Goal: Task Accomplishment & Management: Use online tool/utility

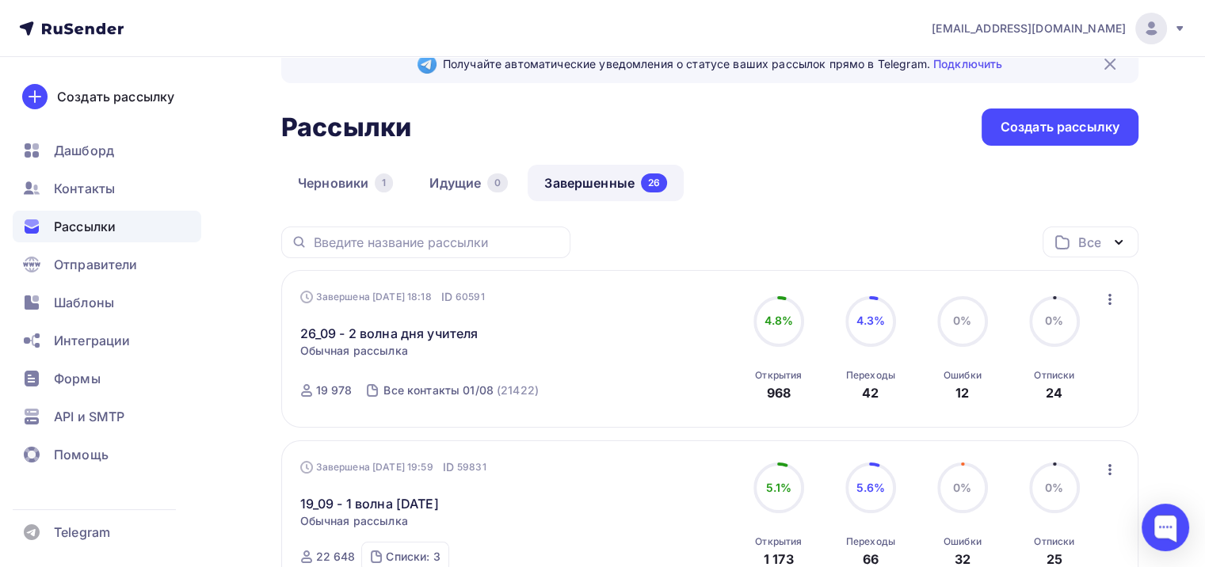
scroll to position [158, 0]
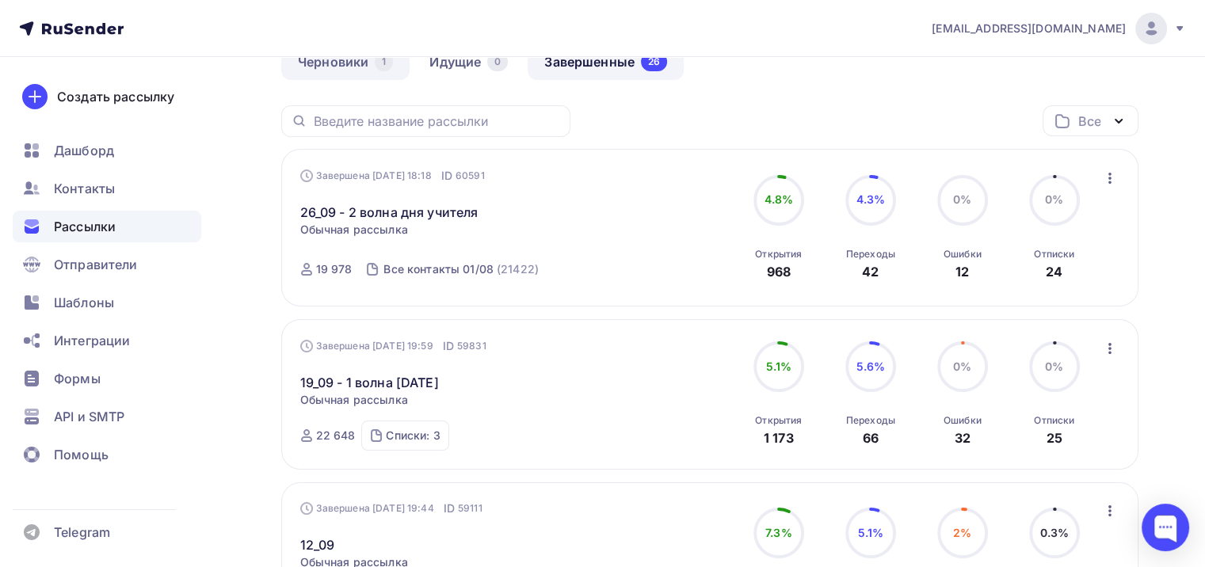
click at [336, 67] on link "Черновики 1" at bounding box center [345, 62] width 128 height 36
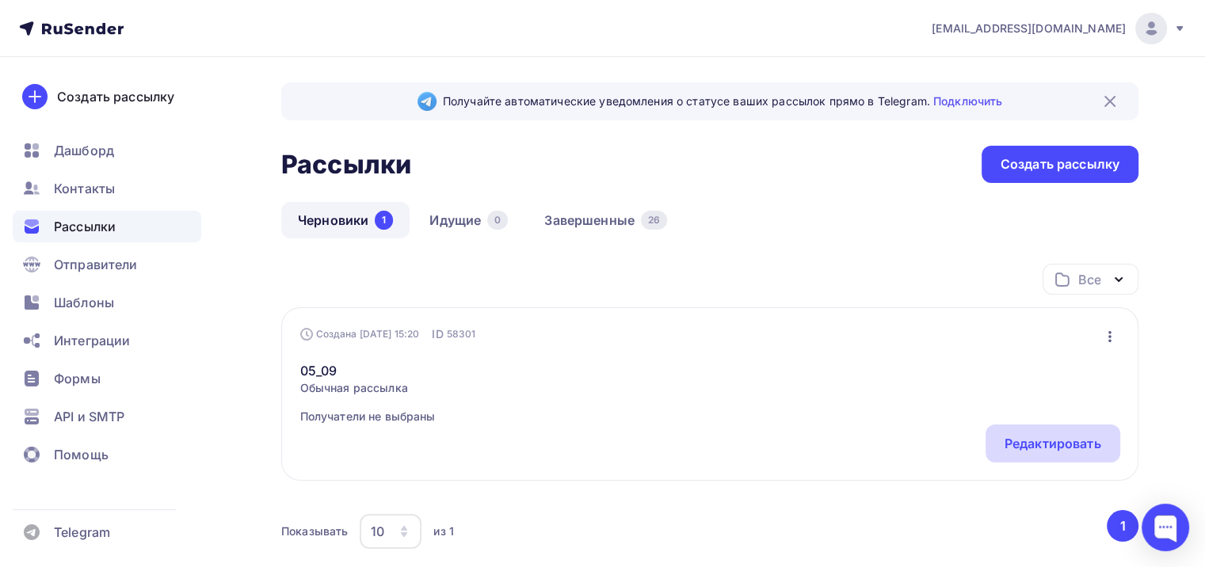
click at [1059, 450] on div "Редактировать" at bounding box center [1052, 443] width 97 height 19
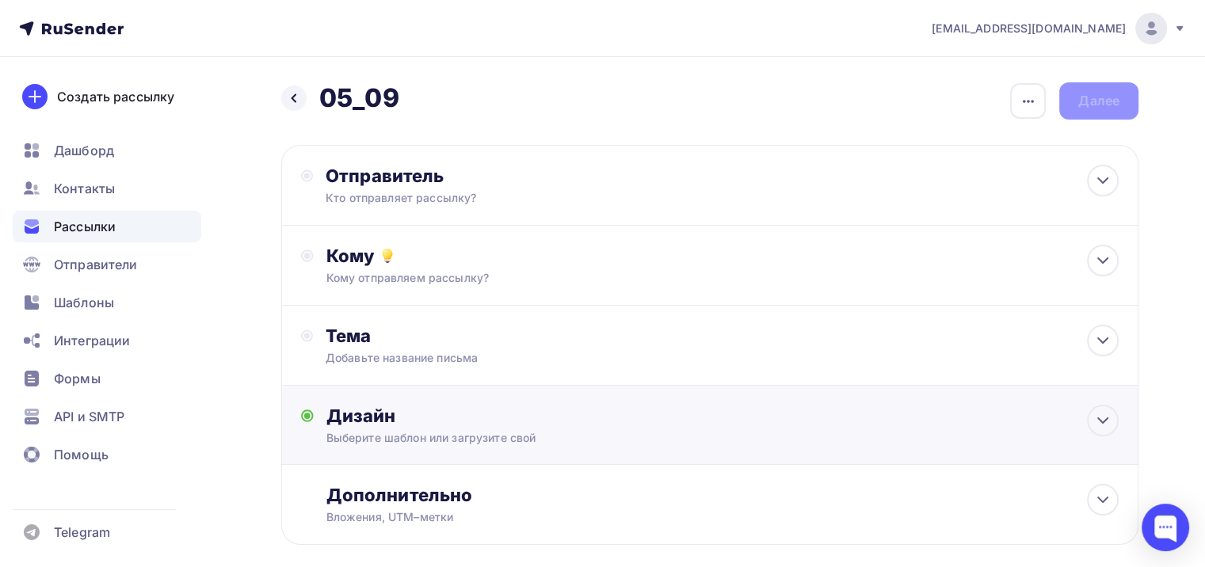
click at [577, 395] on div "Дизайн Выберите шаблон или загрузите свой Размер письма: 122 Kb Заменить шаблон…" at bounding box center [709, 425] width 857 height 79
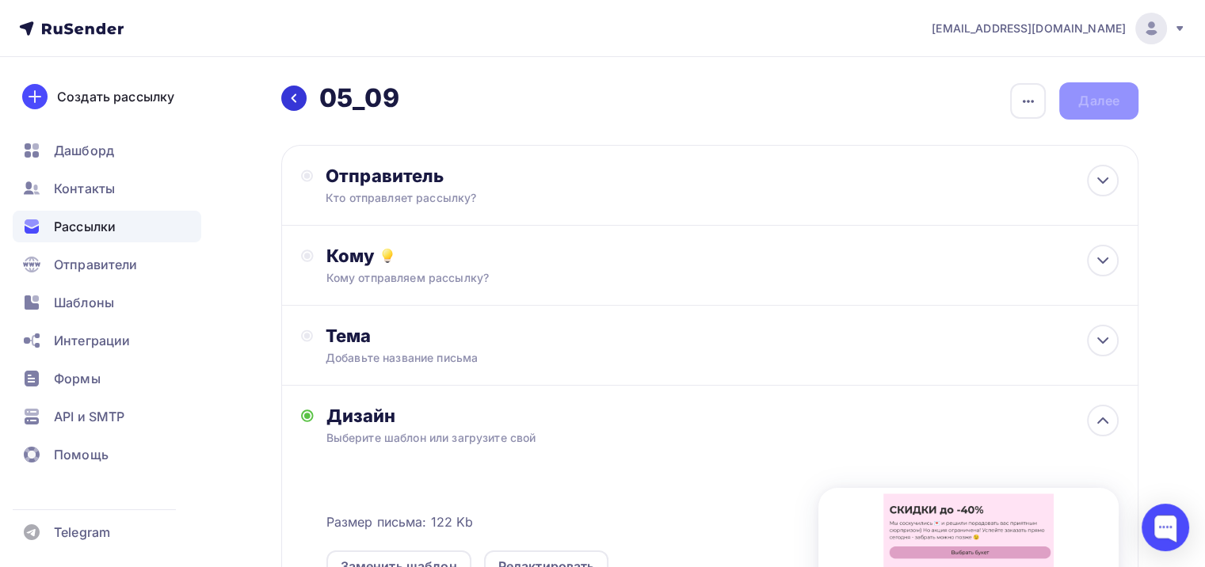
click at [284, 101] on div at bounding box center [293, 98] width 25 height 25
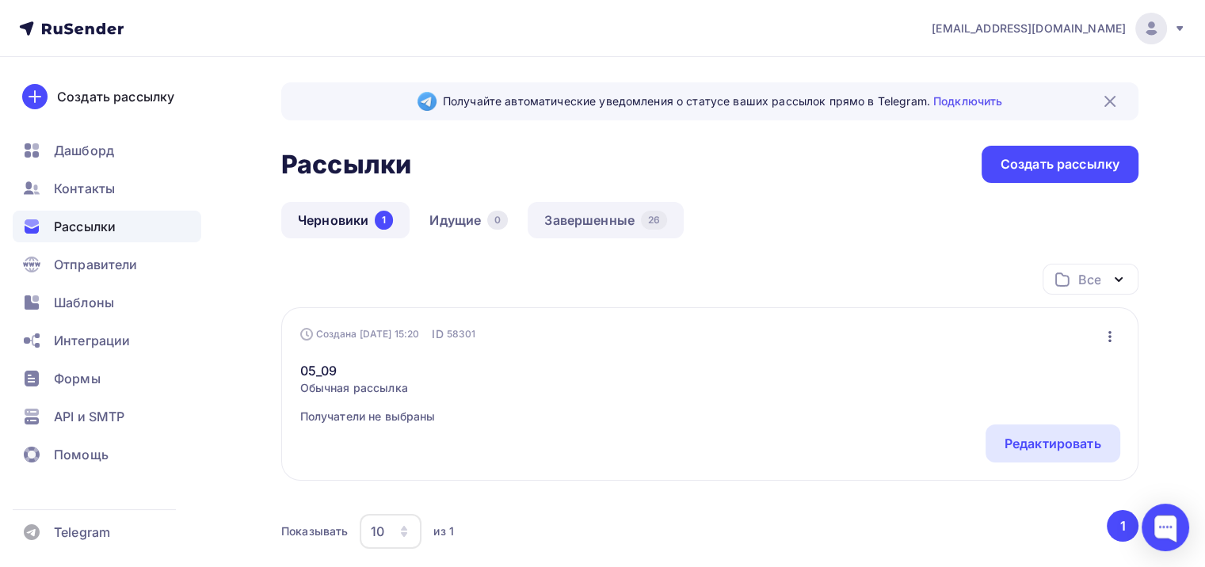
click at [614, 215] on link "Завершенные 26" at bounding box center [605, 220] width 156 height 36
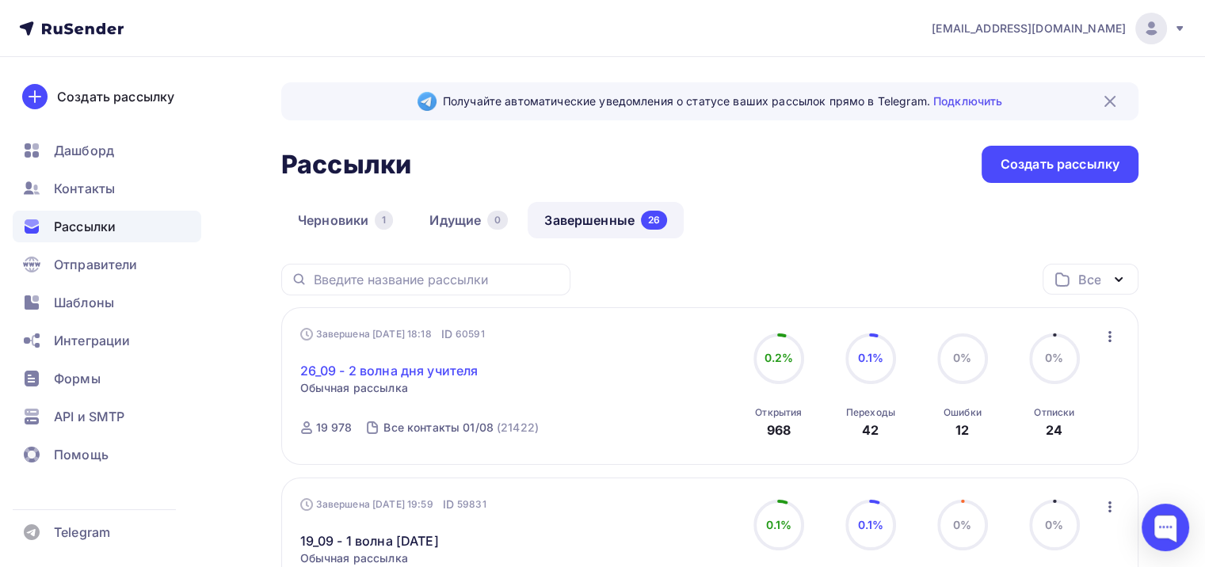
click at [379, 372] on link "26_09 - 2 волна дня учителя" at bounding box center [389, 370] width 178 height 19
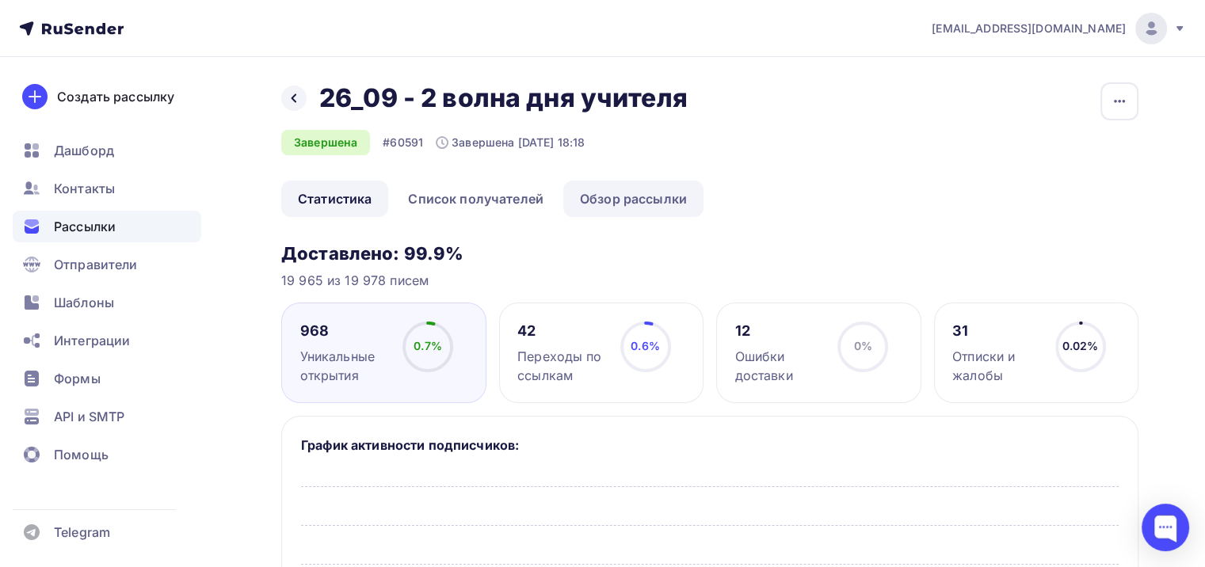
click at [597, 204] on link "Обзор рассылки" at bounding box center [633, 199] width 140 height 36
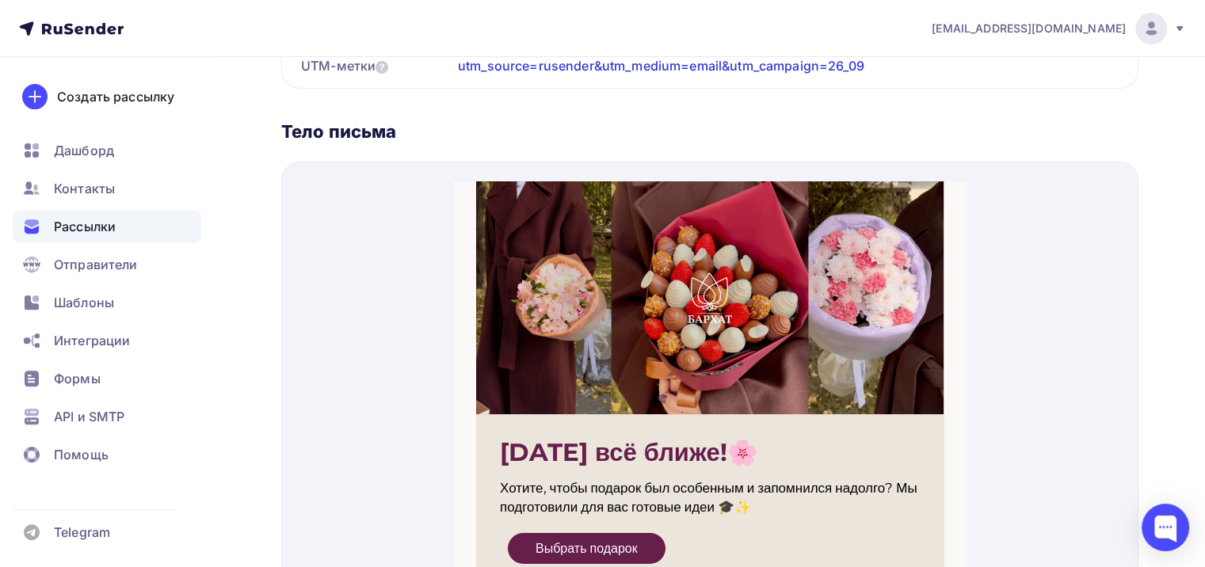
scroll to position [571, 0]
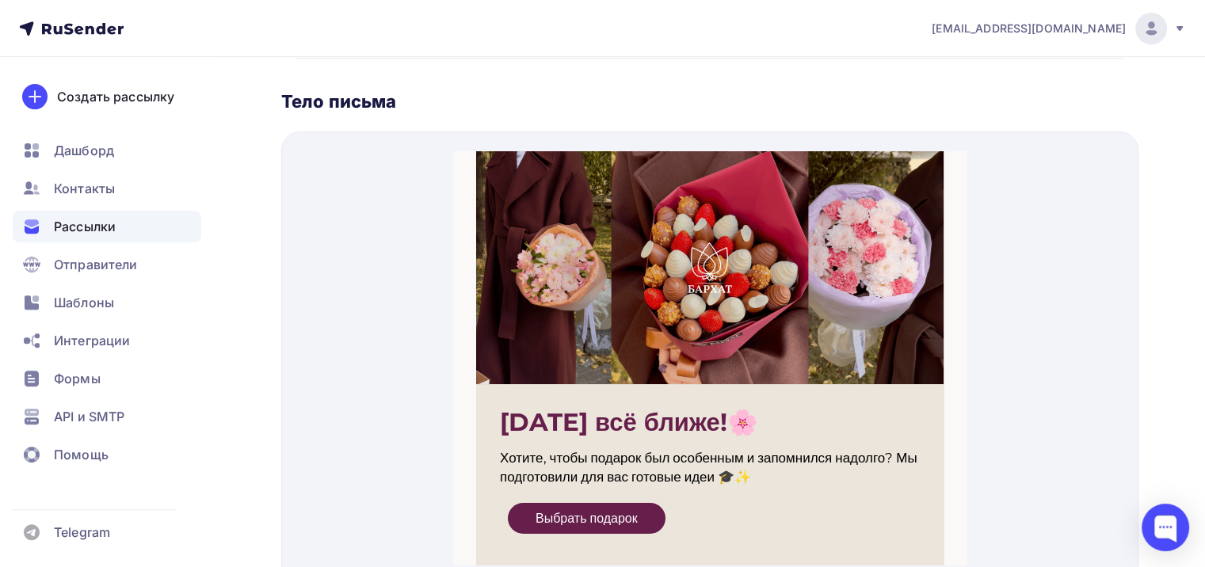
click at [558, 508] on span "Выбрать подарок" at bounding box center [587, 499] width 158 height 31
click at [173, 241] on div "Рассылки" at bounding box center [107, 227] width 188 height 32
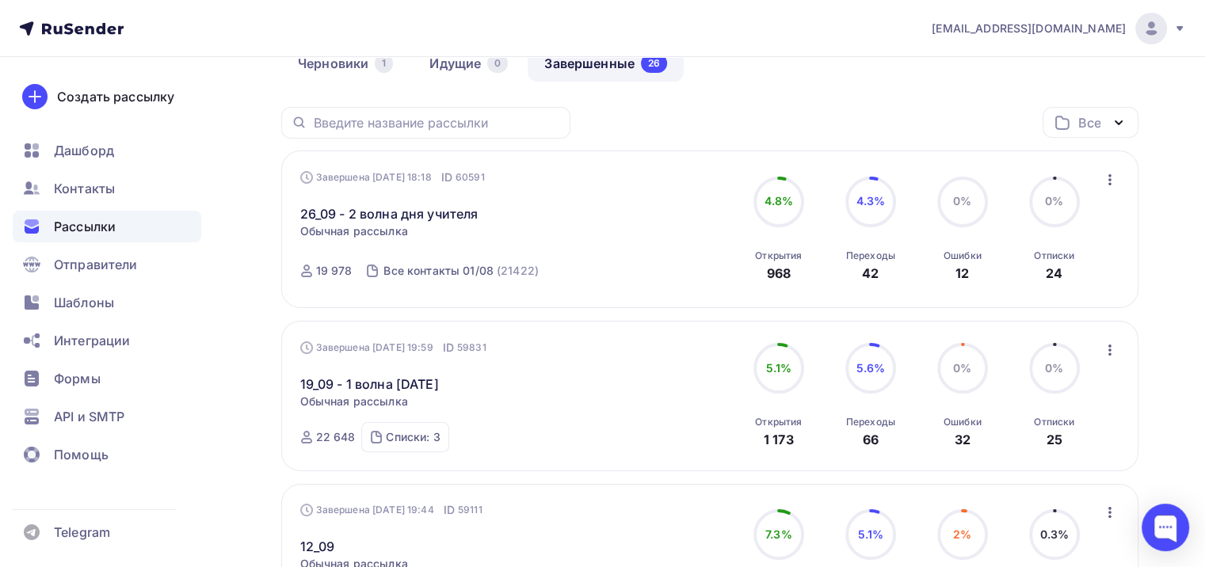
scroll to position [158, 0]
click at [429, 442] on div "Списки: 3" at bounding box center [413, 436] width 54 height 16
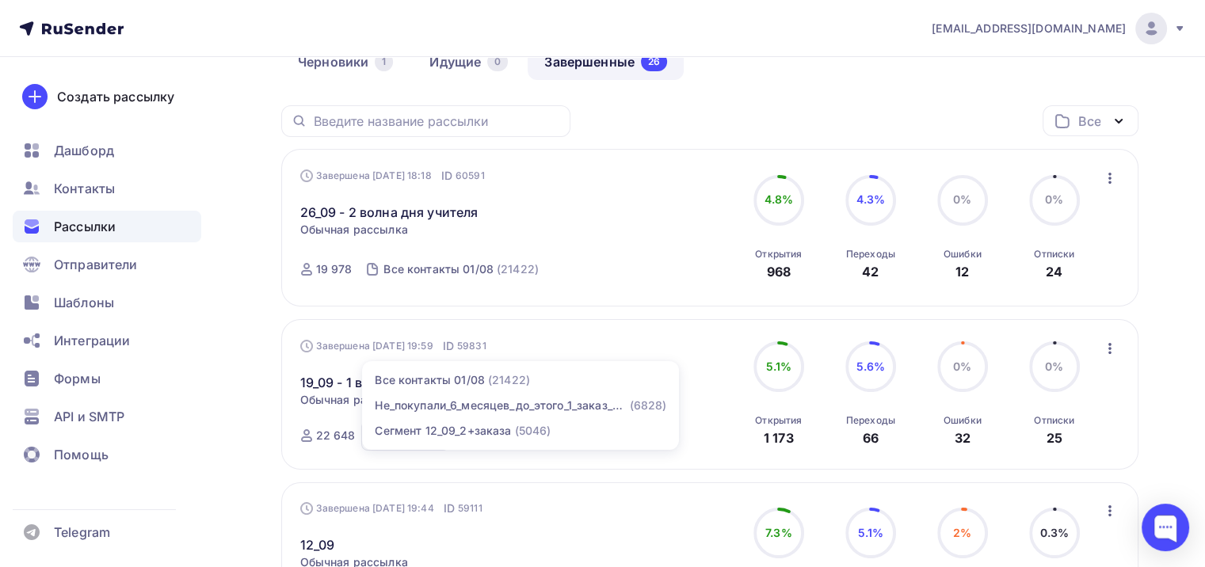
click at [625, 482] on div "Завершена 12.09.2025, 19:44 ID 59111 12_09 Статистика Обзор рассылки Копировать…" at bounding box center [709, 561] width 857 height 158
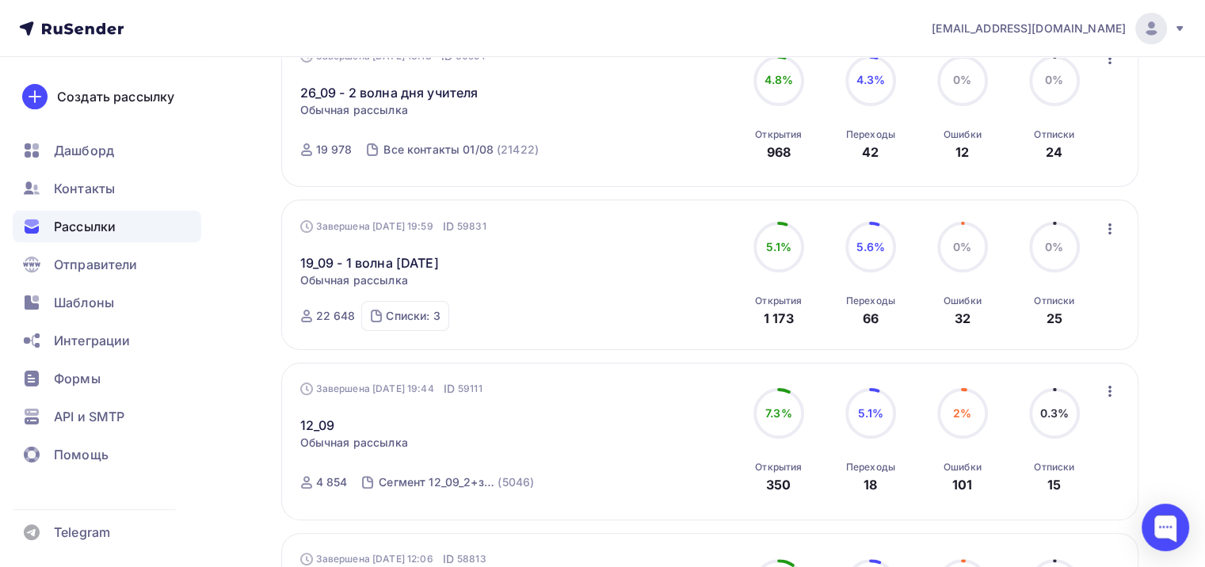
scroll to position [79, 0]
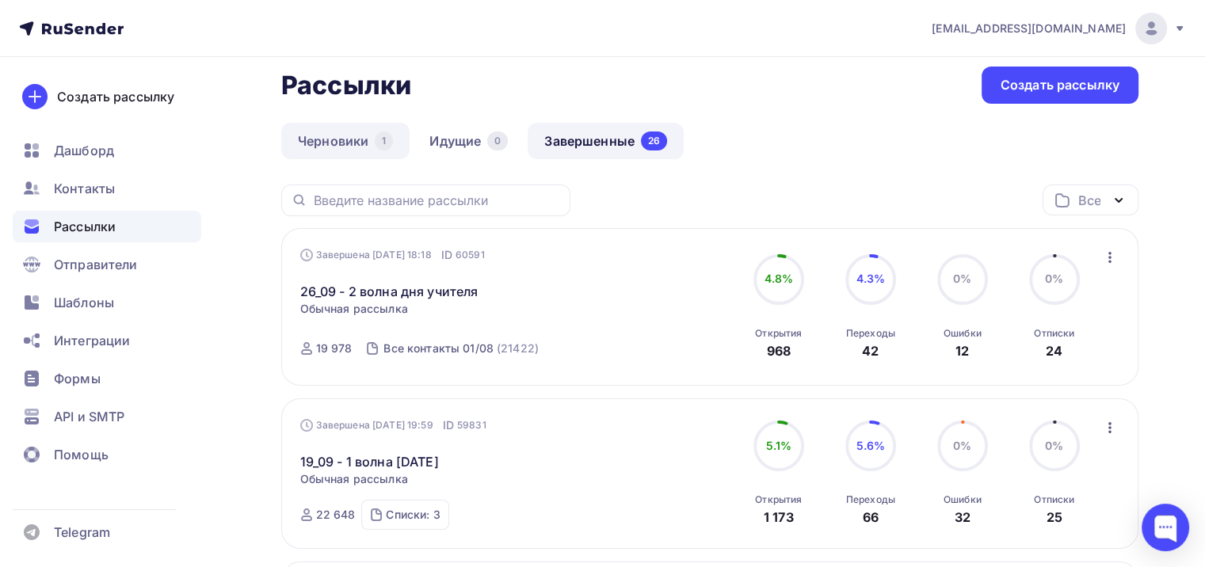
click at [349, 148] on link "Черновики 1" at bounding box center [345, 141] width 128 height 36
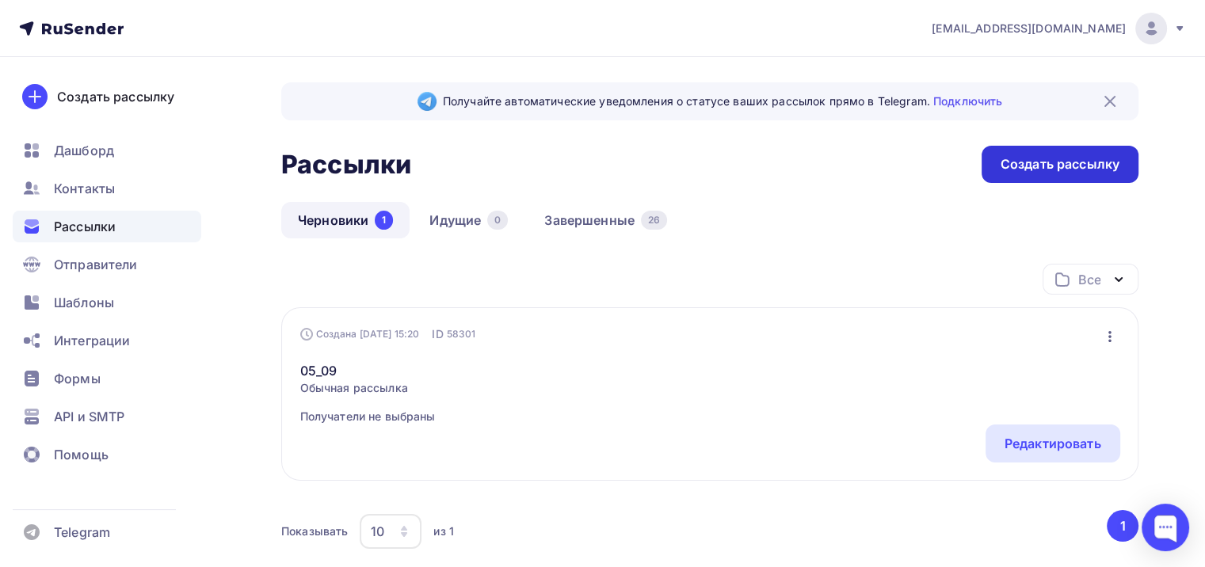
click at [1003, 168] on div "Создать рассылку" at bounding box center [1059, 164] width 119 height 18
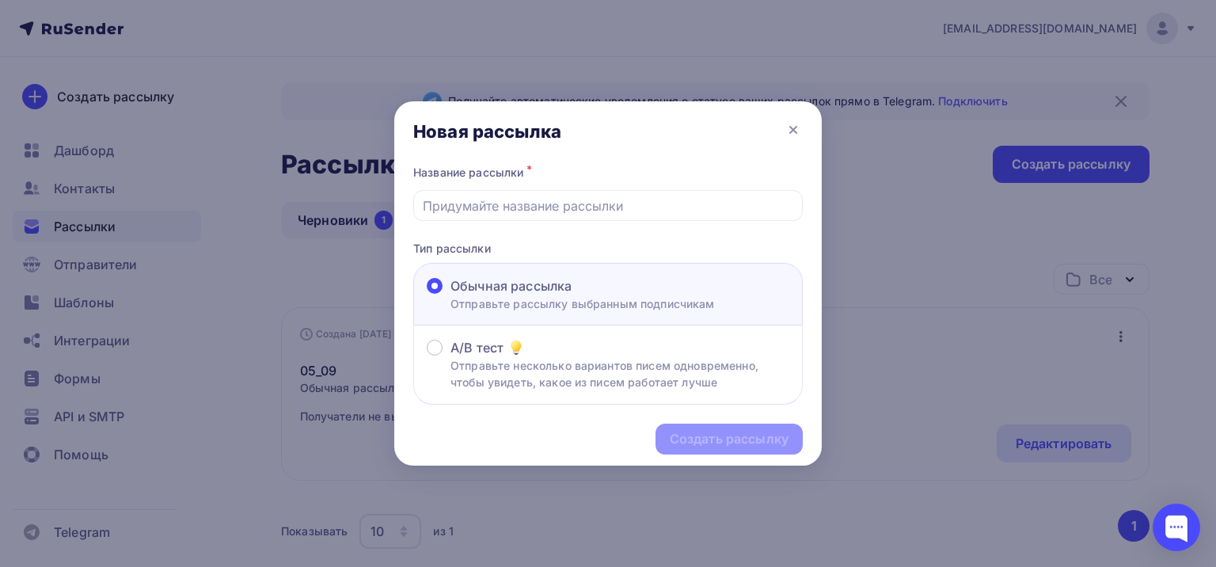
click at [497, 185] on div "Название рассылки *" at bounding box center [608, 191] width 390 height 59
click at [497, 206] on input "text" at bounding box center [608, 205] width 371 height 19
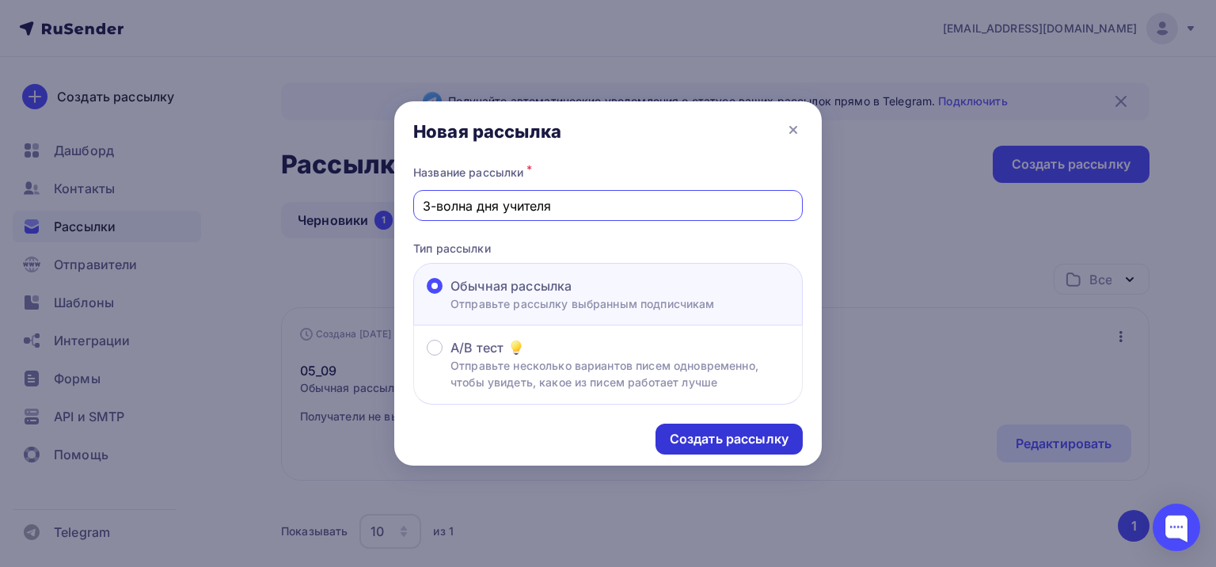
type input "3-волна дня учителя"
click at [727, 436] on div "Создать рассылку" at bounding box center [729, 439] width 119 height 18
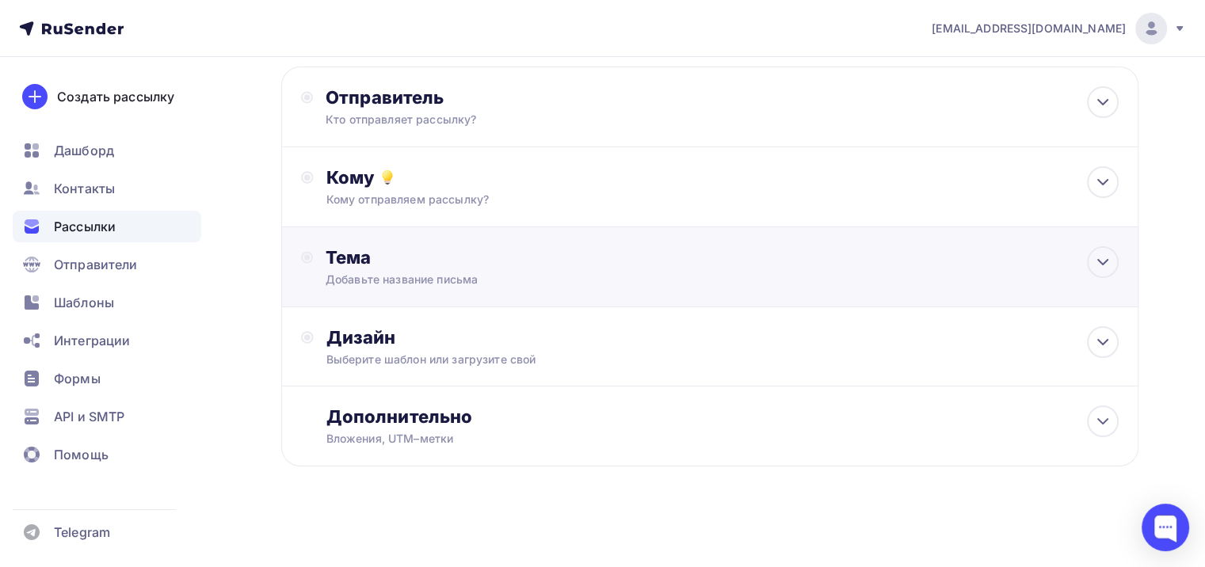
click at [426, 259] on div "Тема" at bounding box center [481, 257] width 313 height 22
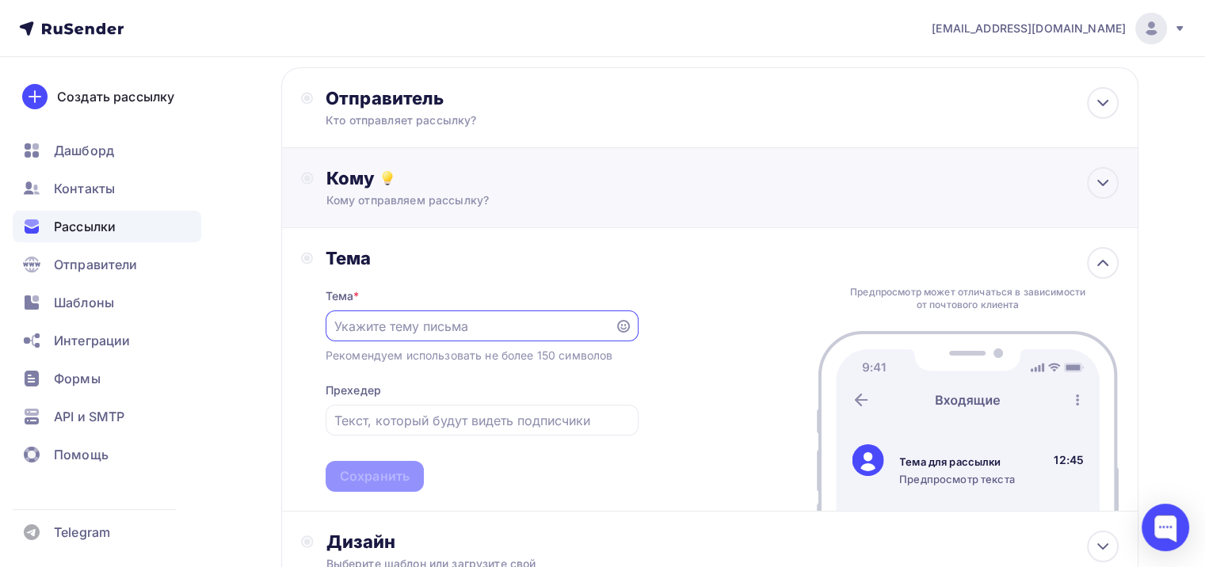
click at [432, 188] on div "Кому Кому отправляем рассылку? Списки получателей Выберите список Все списки id…" at bounding box center [722, 187] width 792 height 41
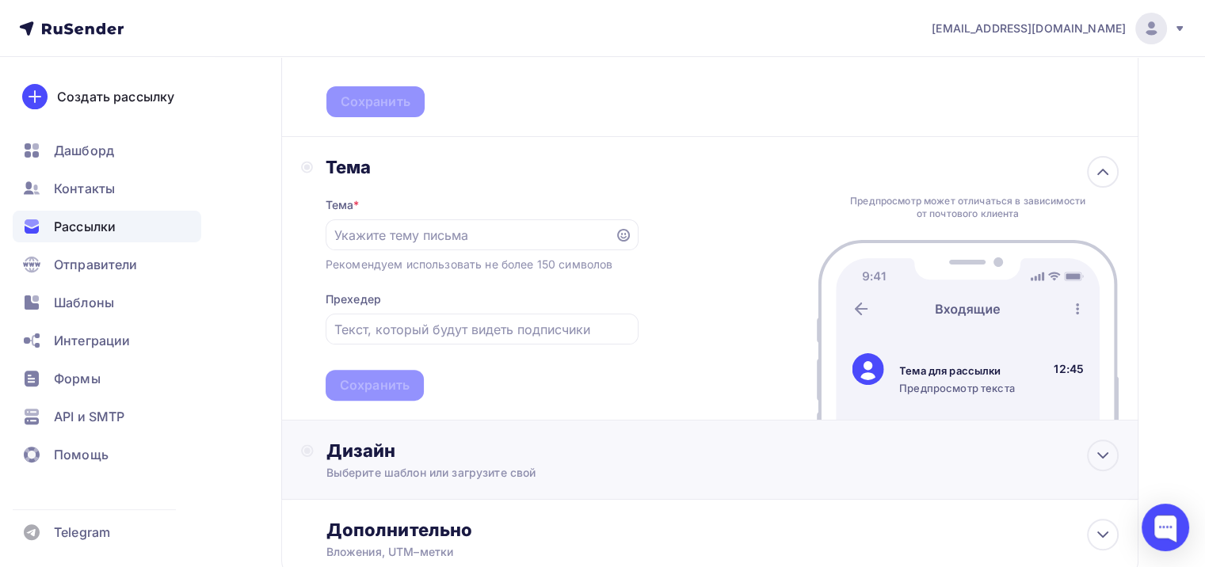
click at [573, 459] on div "Дизайн Выберите шаблон или загрузите свой" at bounding box center [722, 460] width 792 height 41
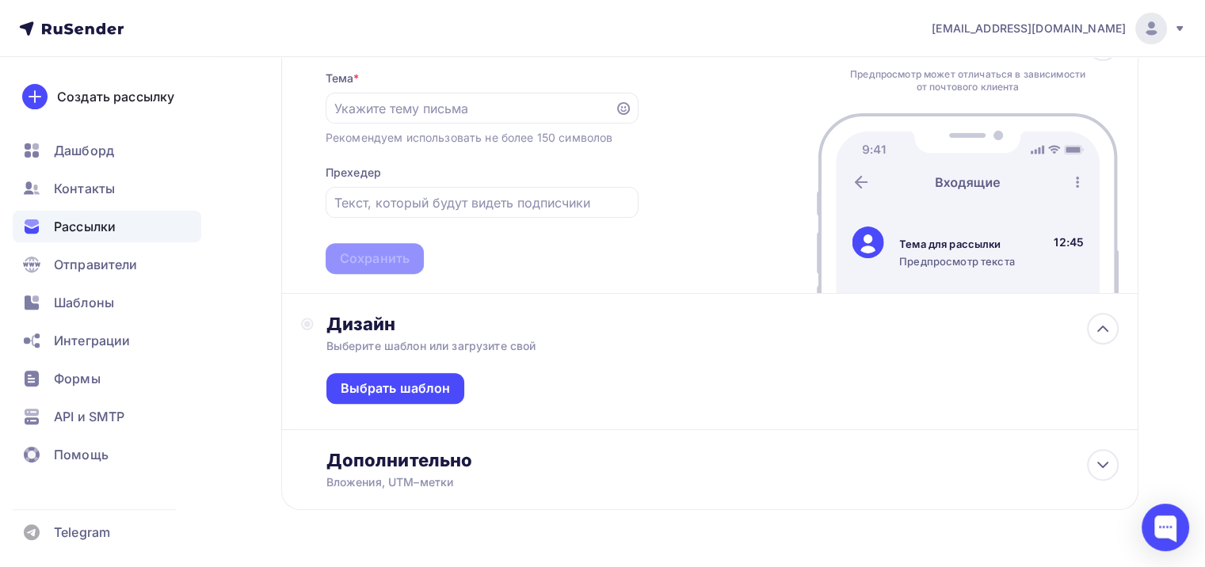
scroll to position [564, 0]
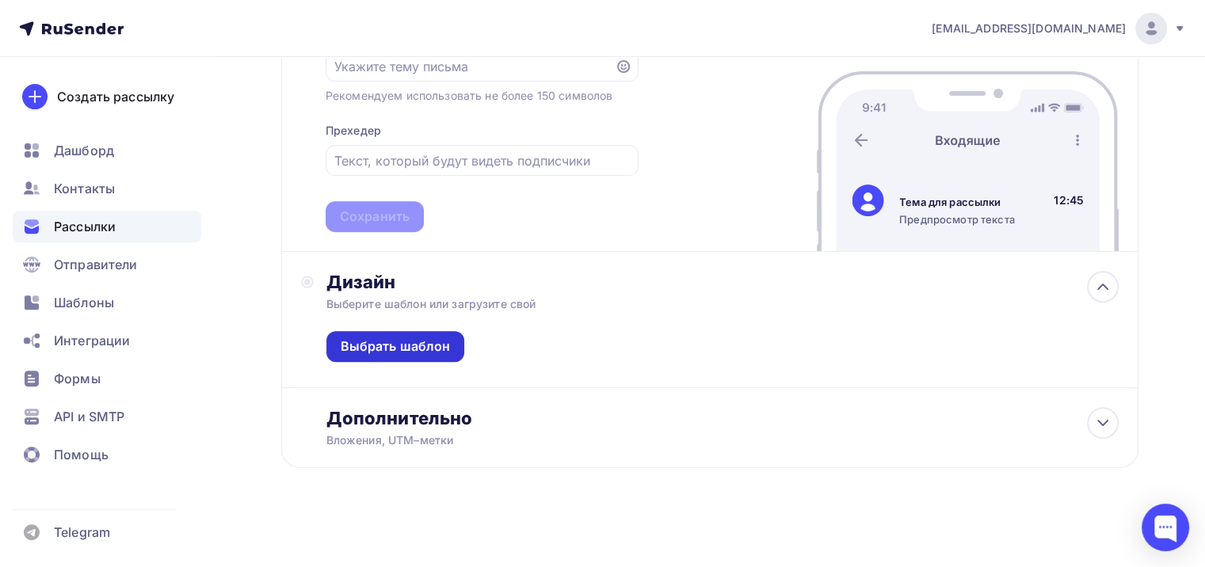
click at [424, 348] on div "Выбрать шаблон" at bounding box center [396, 346] width 110 height 18
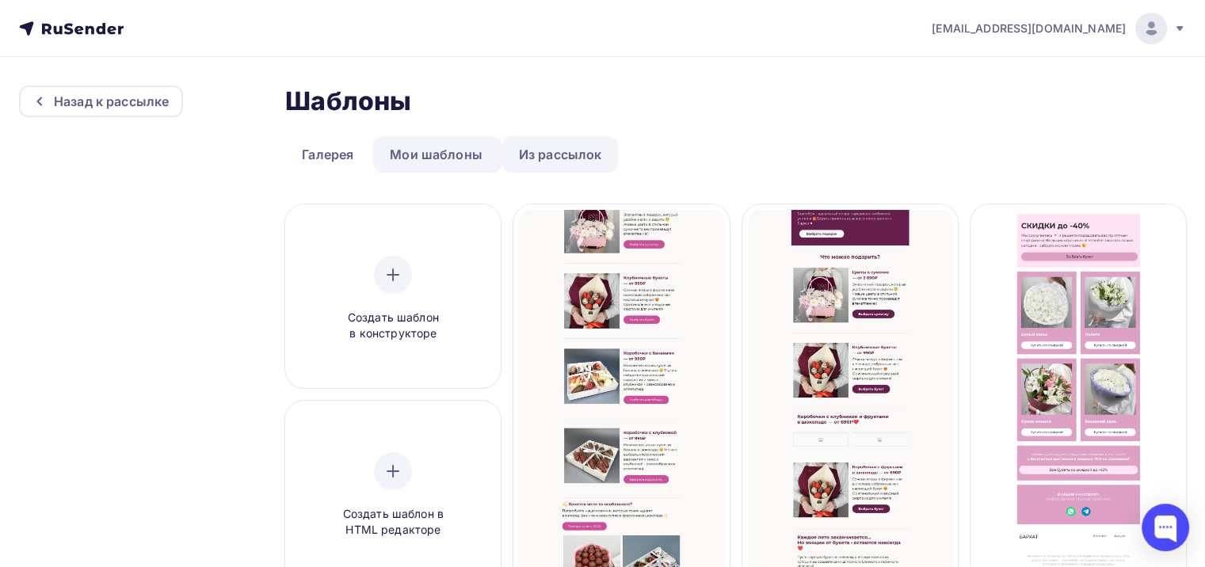
click at [539, 166] on link "Из рассылок" at bounding box center [560, 154] width 116 height 36
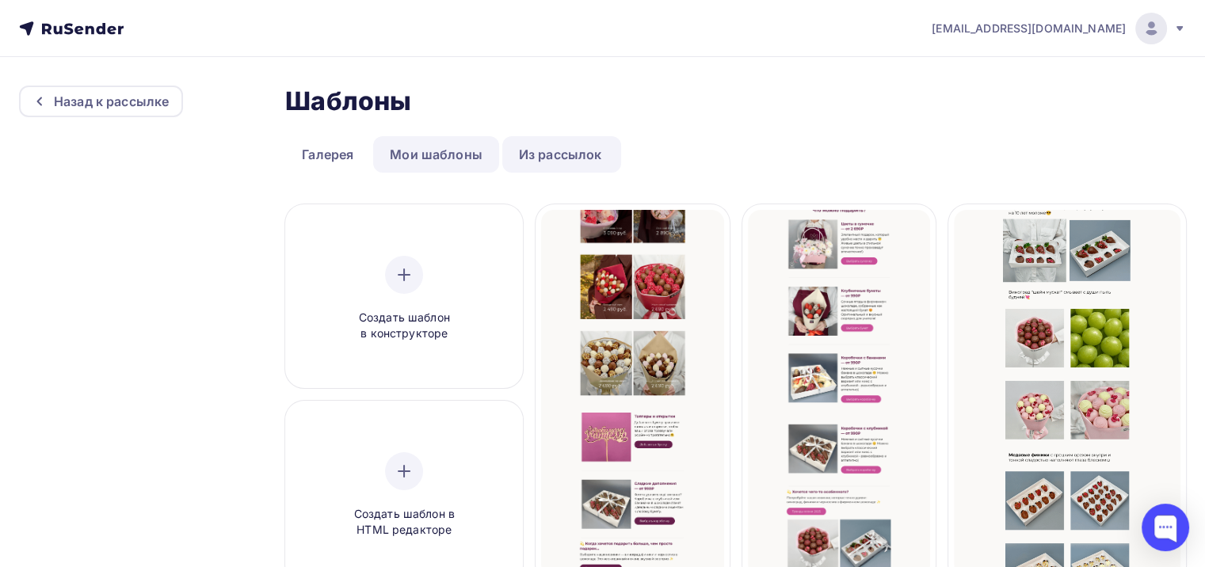
click at [456, 152] on link "Мои шаблоны" at bounding box center [436, 154] width 126 height 36
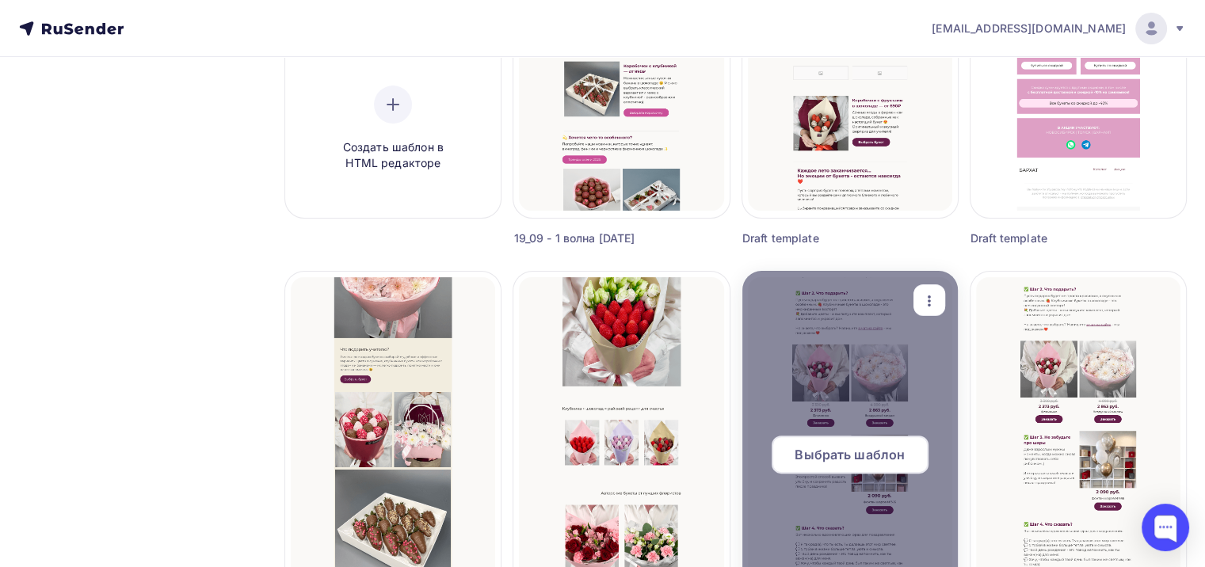
scroll to position [317, 0]
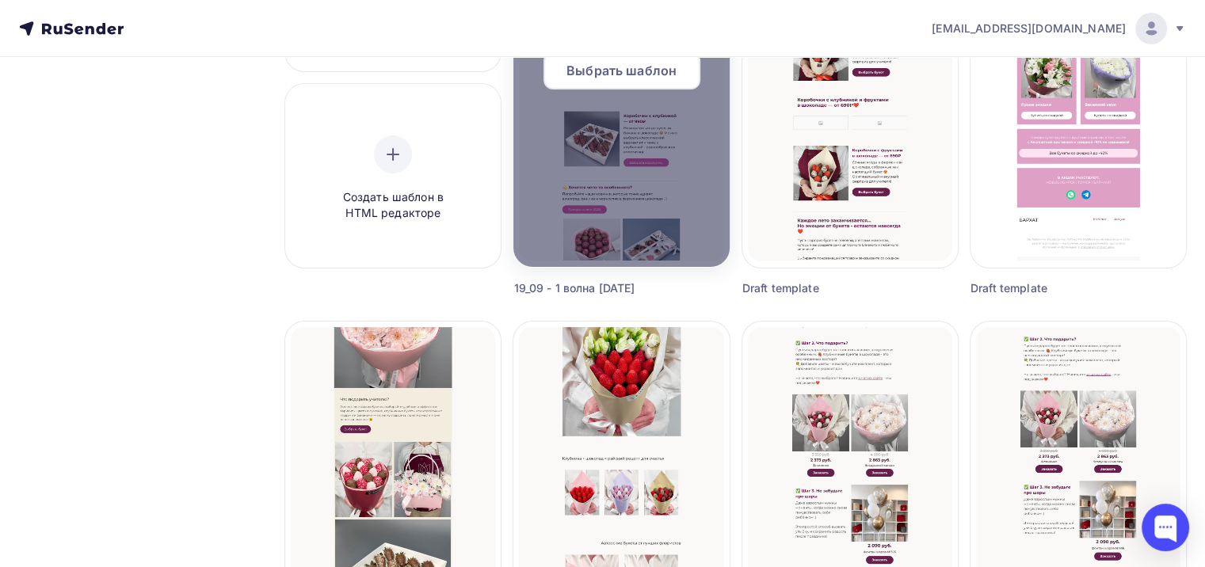
click at [649, 84] on div "Выбрать шаблон" at bounding box center [621, 70] width 157 height 38
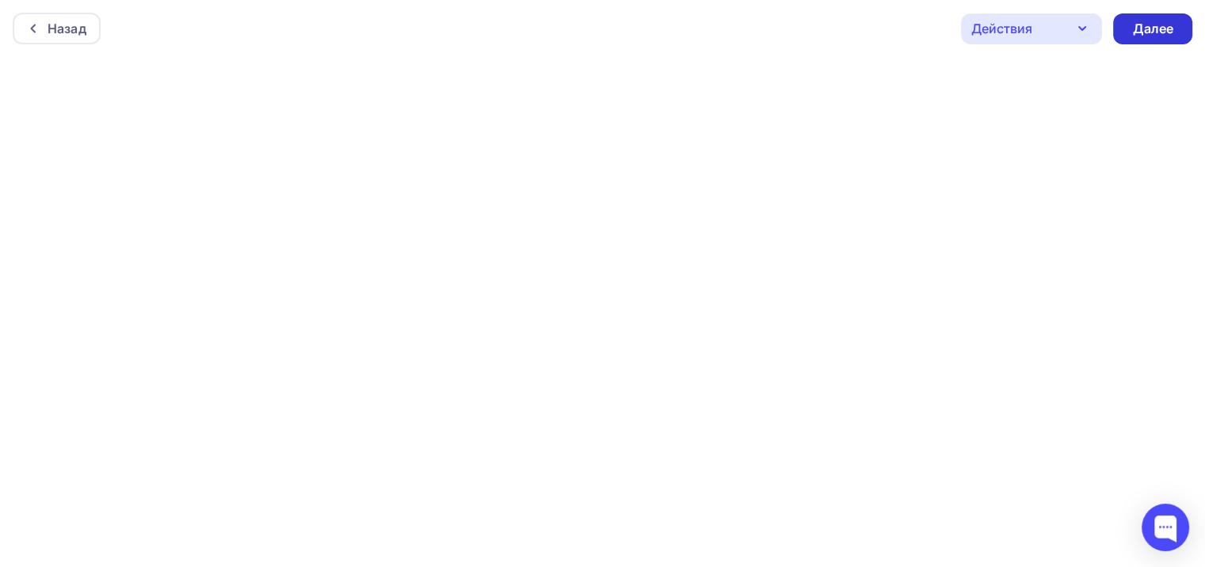
click at [1136, 35] on div "Далее" at bounding box center [1152, 29] width 41 height 18
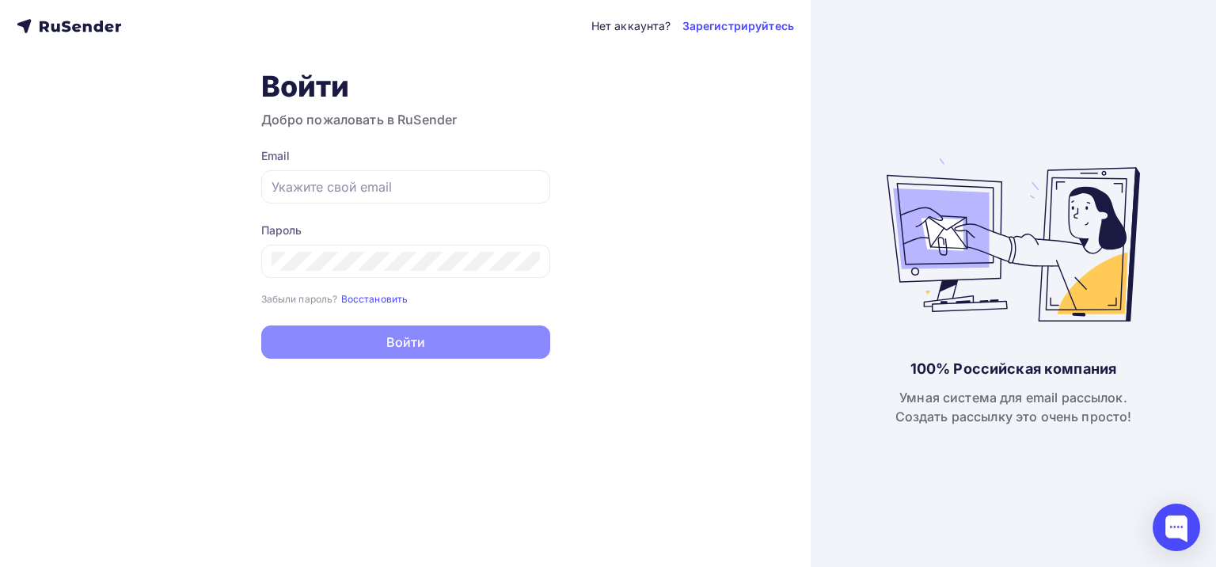
type input "[EMAIL_ADDRESS][DOMAIN_NAME]"
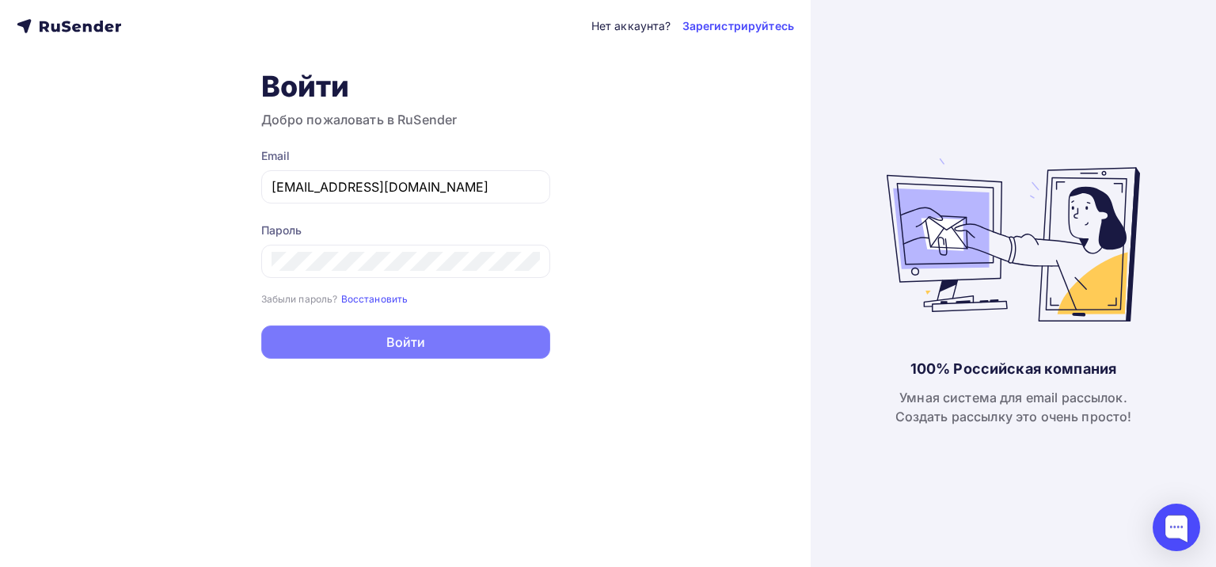
click at [421, 358] on button "Войти" at bounding box center [405, 341] width 289 height 33
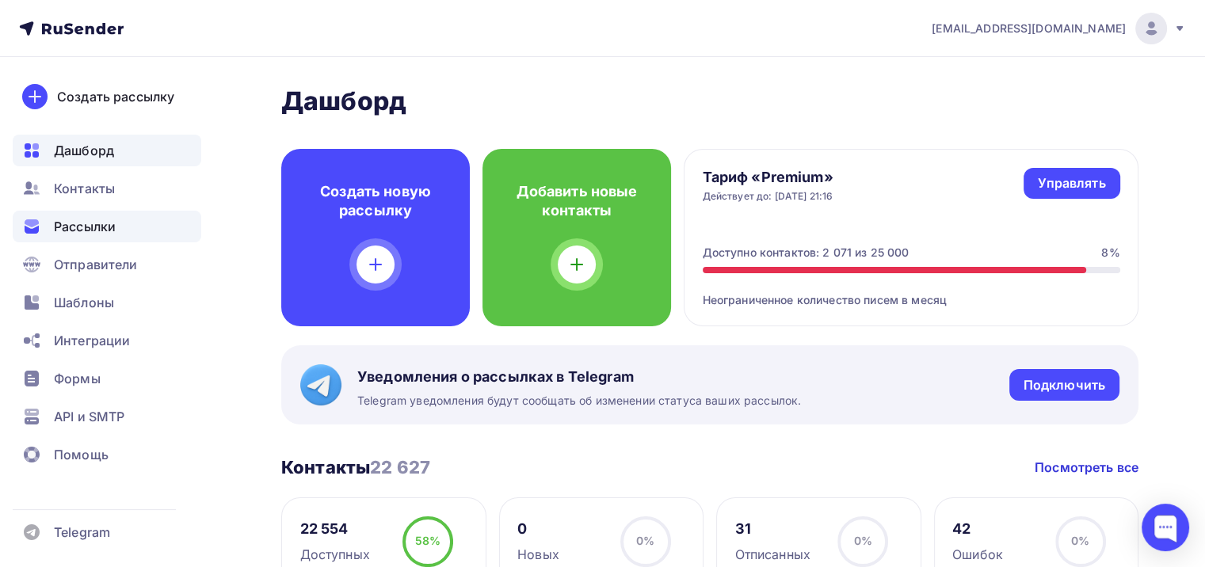
click at [118, 220] on div "Рассылки" at bounding box center [107, 227] width 188 height 32
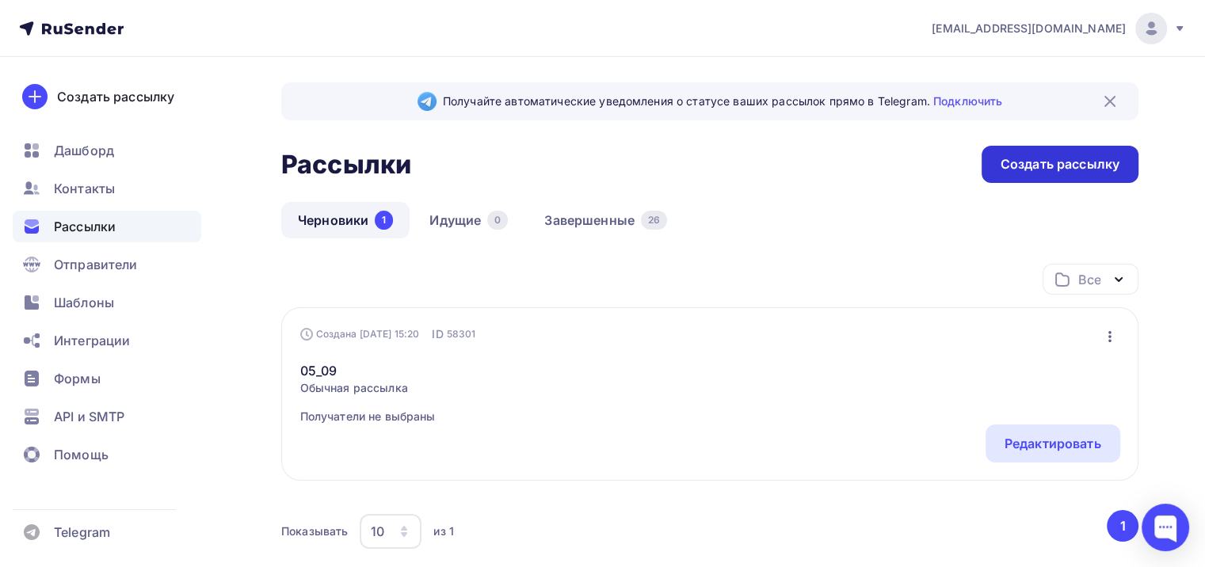
click at [1024, 166] on div "Создать рассылку" at bounding box center [1059, 164] width 119 height 18
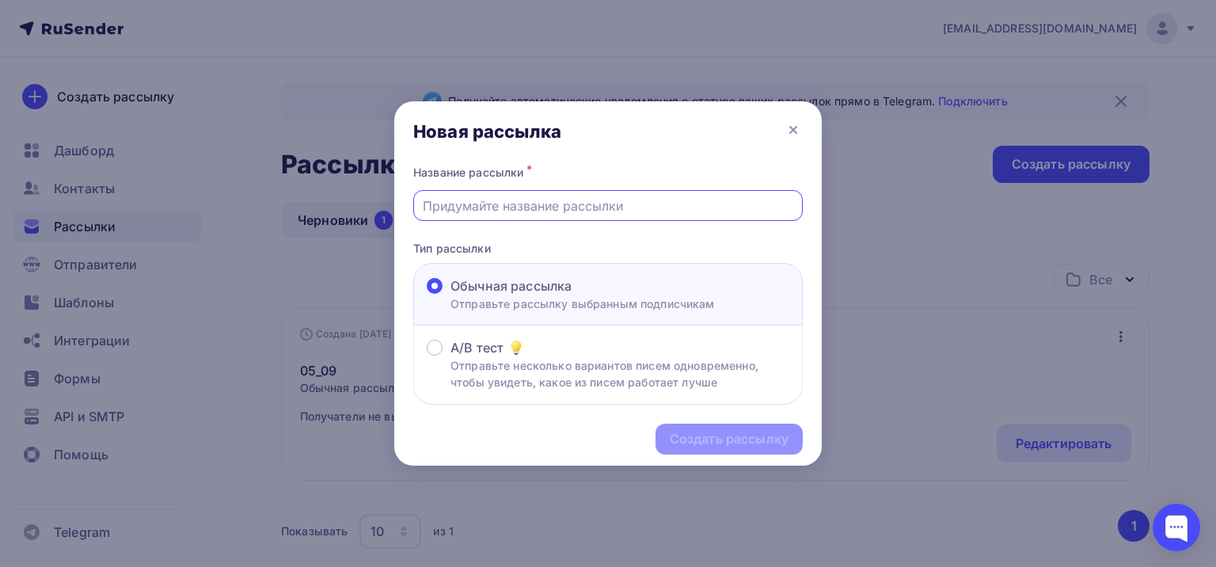
click at [555, 201] on input "text" at bounding box center [608, 205] width 371 height 19
type input "3-волна дня учителя"
click at [759, 453] on div "Создать рассылку" at bounding box center [608, 439] width 428 height 69
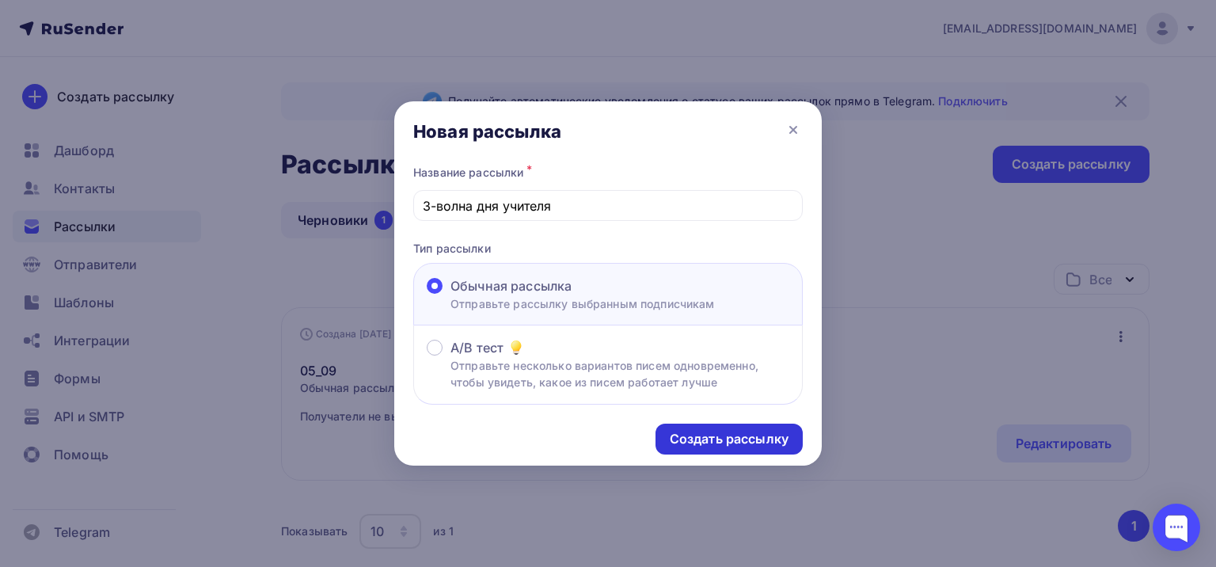
click at [740, 430] on div "Создать рассылку" at bounding box center [729, 439] width 119 height 18
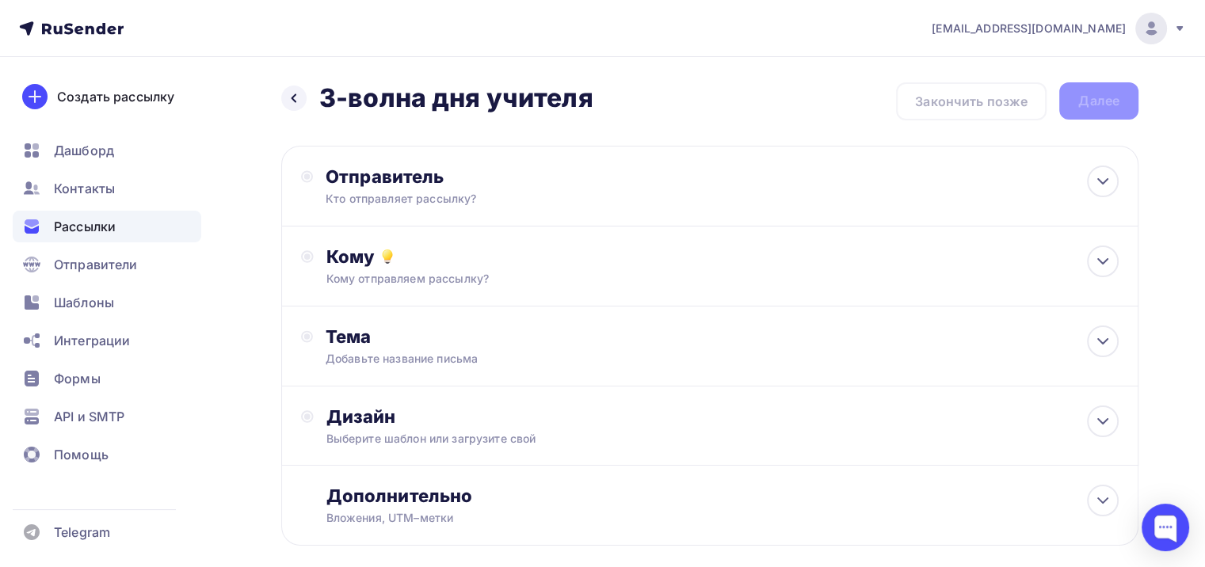
click at [974, 101] on div "Назад 3-волна дня учителя 3-волна дня учителя Закончить позже Далее" at bounding box center [709, 101] width 857 height 38
click at [452, 427] on div "Дизайн Выберите шаблон или загрузите свой" at bounding box center [722, 425] width 792 height 41
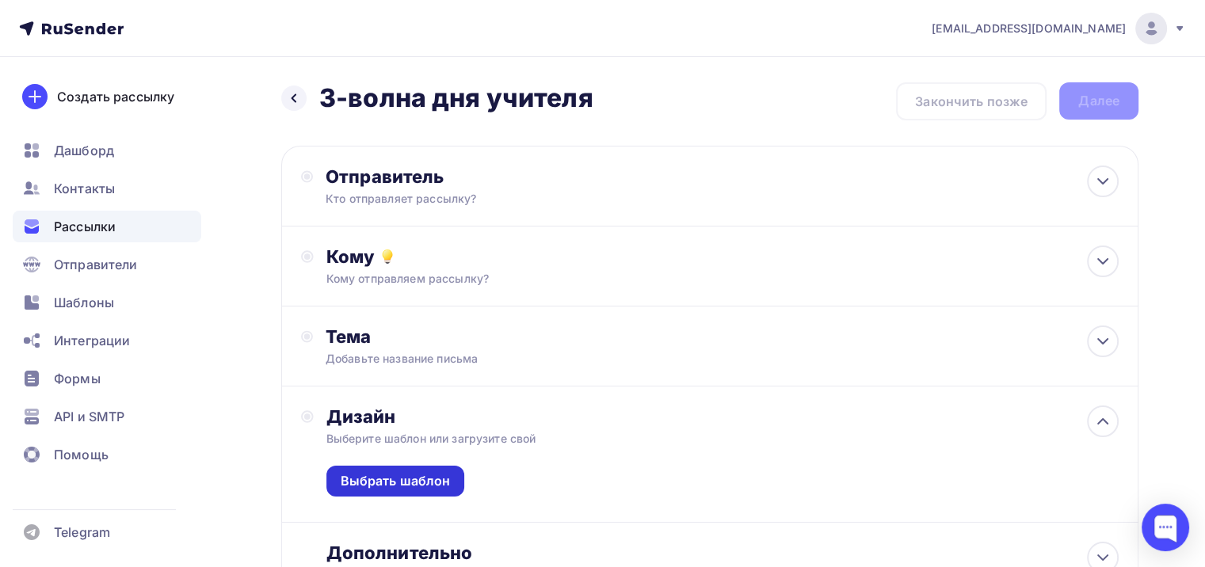
click at [450, 477] on div "Выбрать шаблон" at bounding box center [395, 481] width 139 height 31
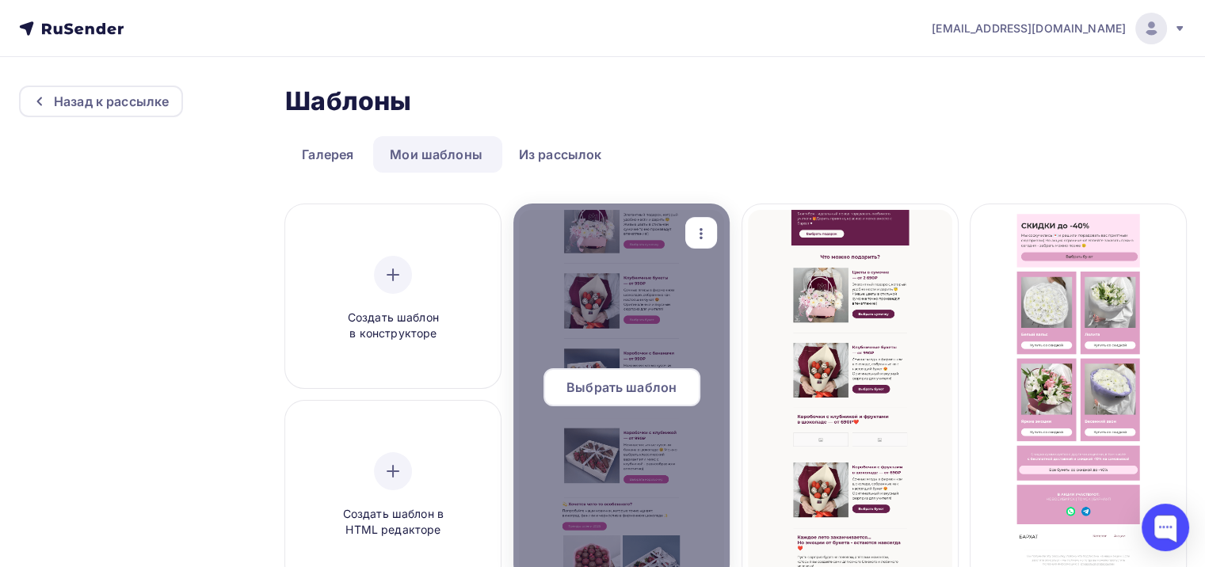
click at [630, 380] on span "Выбрать шаблон" at bounding box center [621, 387] width 110 height 19
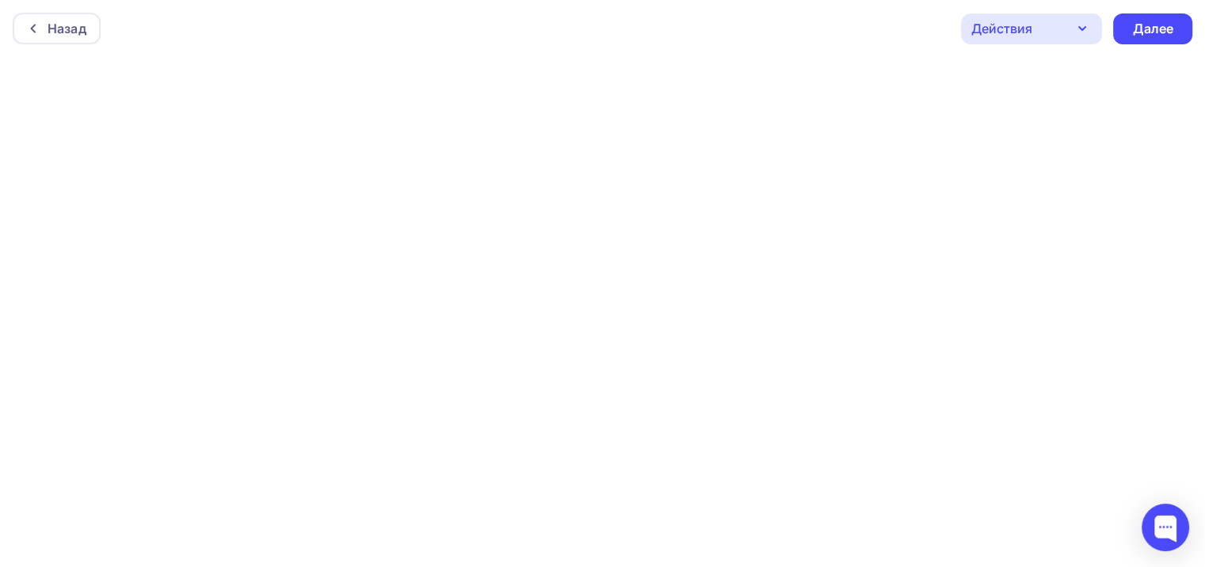
click at [1034, 30] on div "Действия" at bounding box center [1031, 28] width 141 height 31
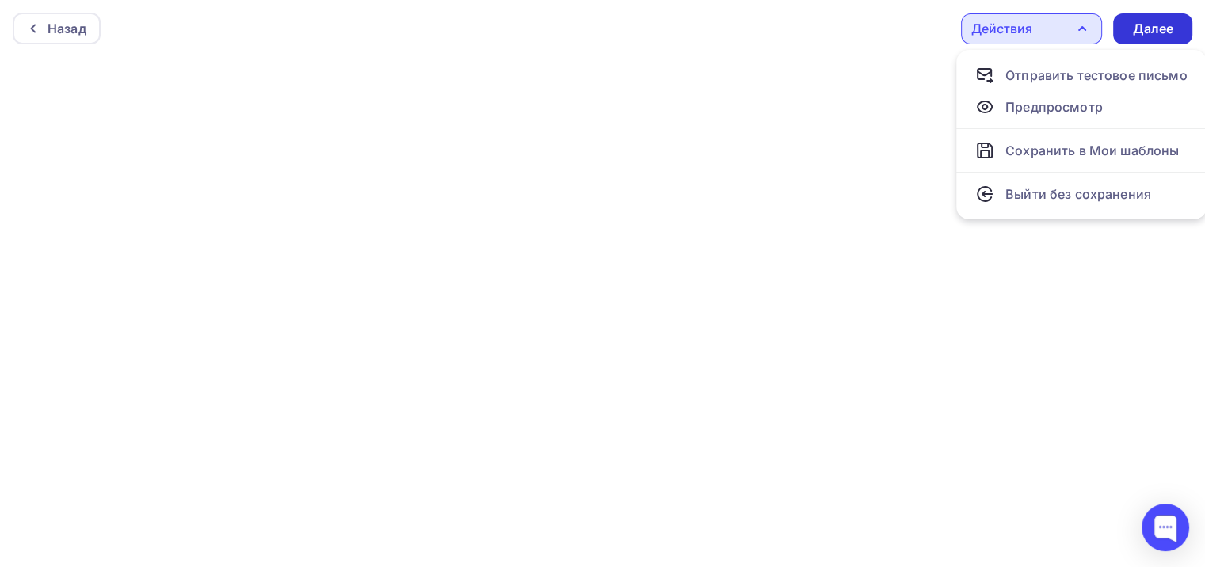
click at [1144, 29] on div "Далее" at bounding box center [1152, 29] width 41 height 18
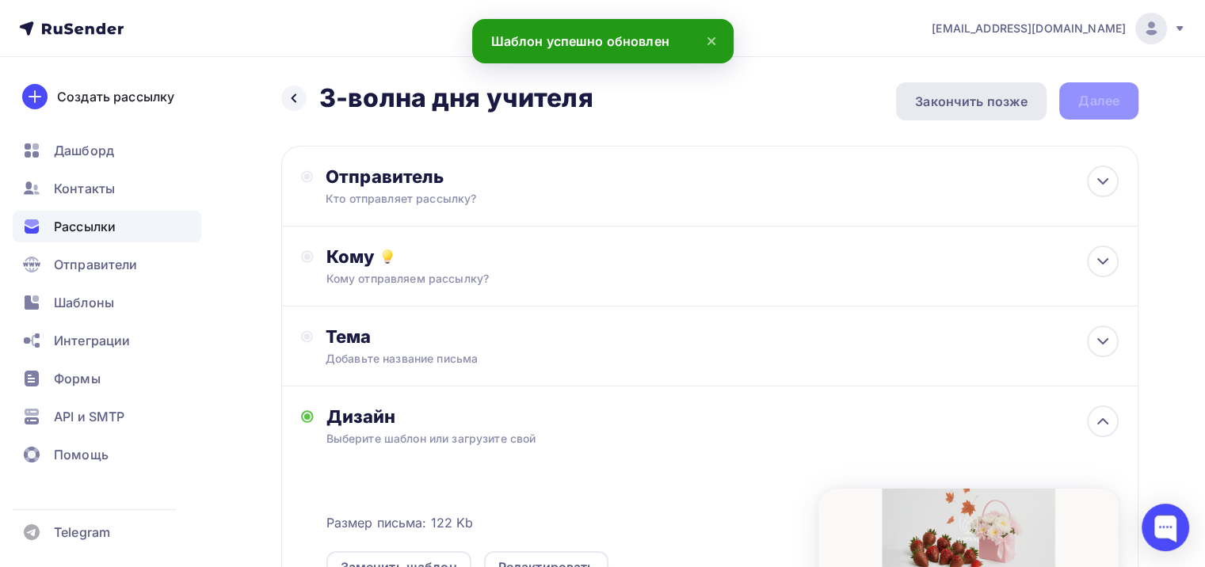
click at [1004, 105] on div "Закончить позже" at bounding box center [971, 101] width 112 height 19
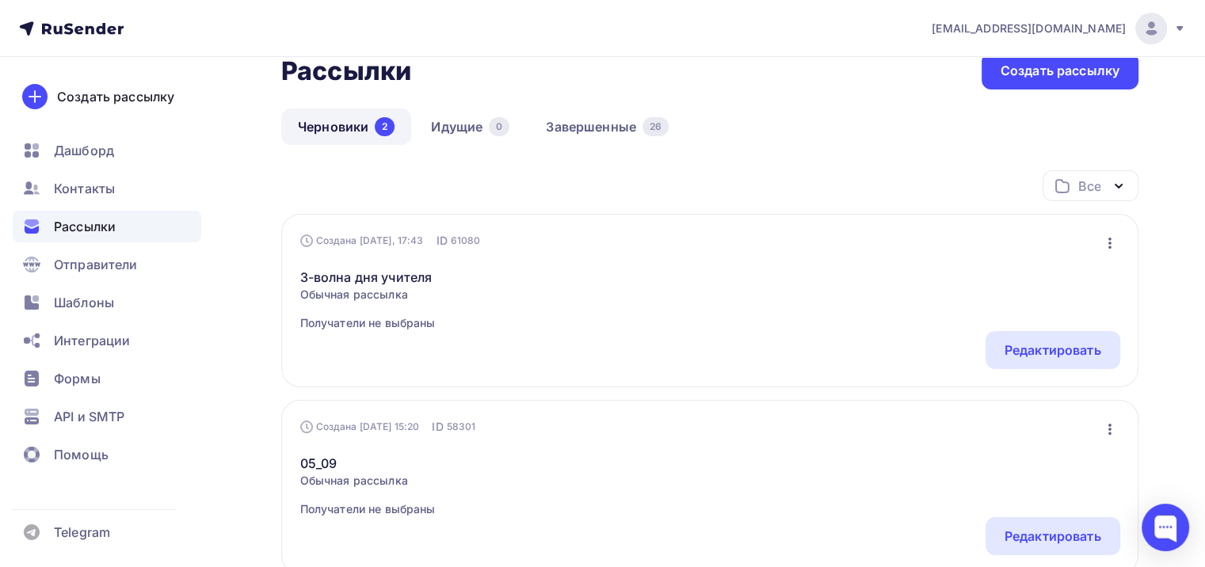
scroll to position [158, 0]
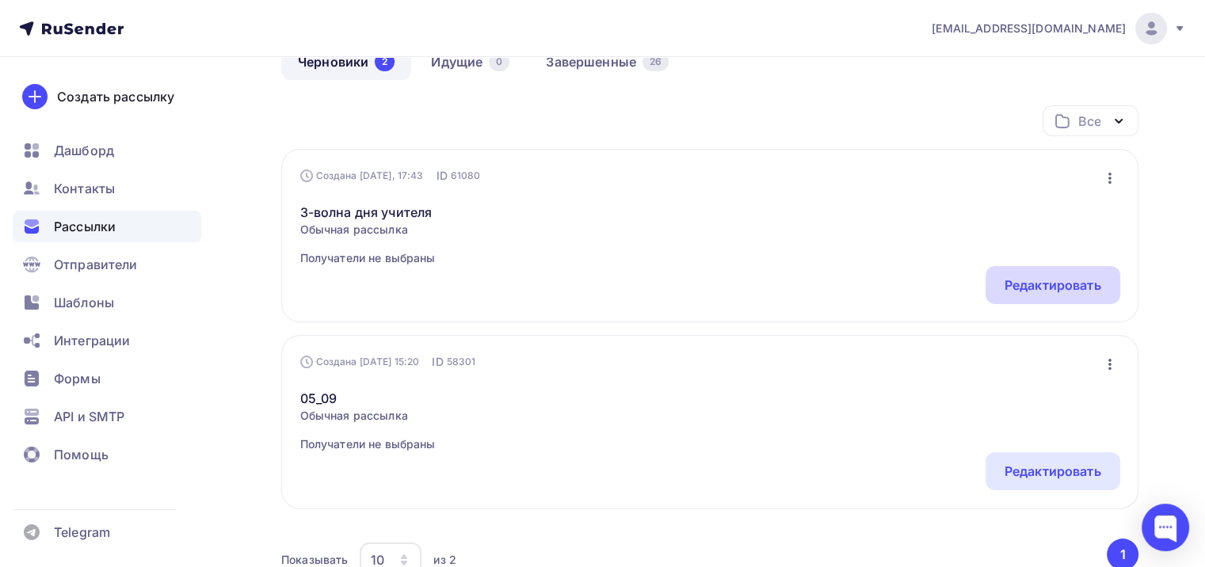
click at [1047, 283] on div "Редактировать" at bounding box center [1052, 285] width 97 height 19
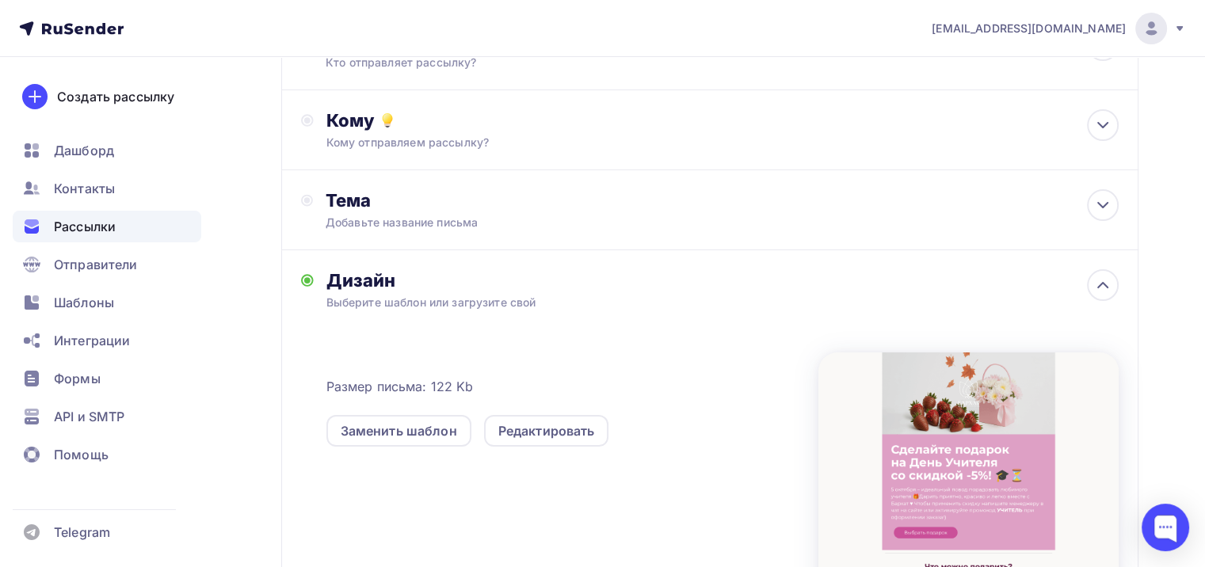
scroll to position [158, 0]
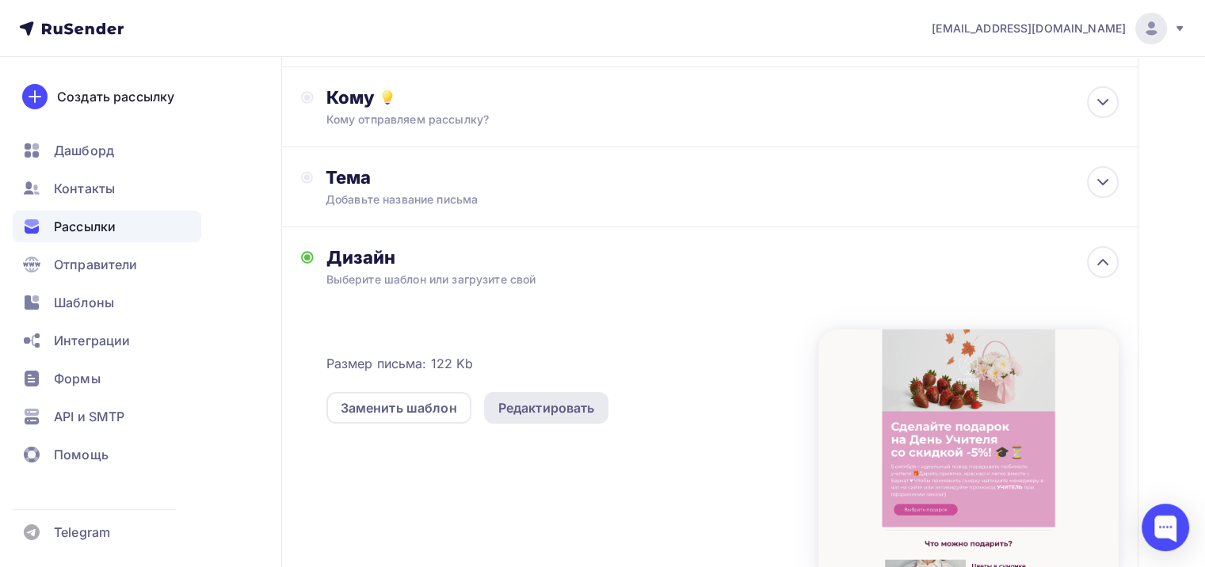
click at [538, 418] on div "Редактировать" at bounding box center [546, 408] width 125 height 32
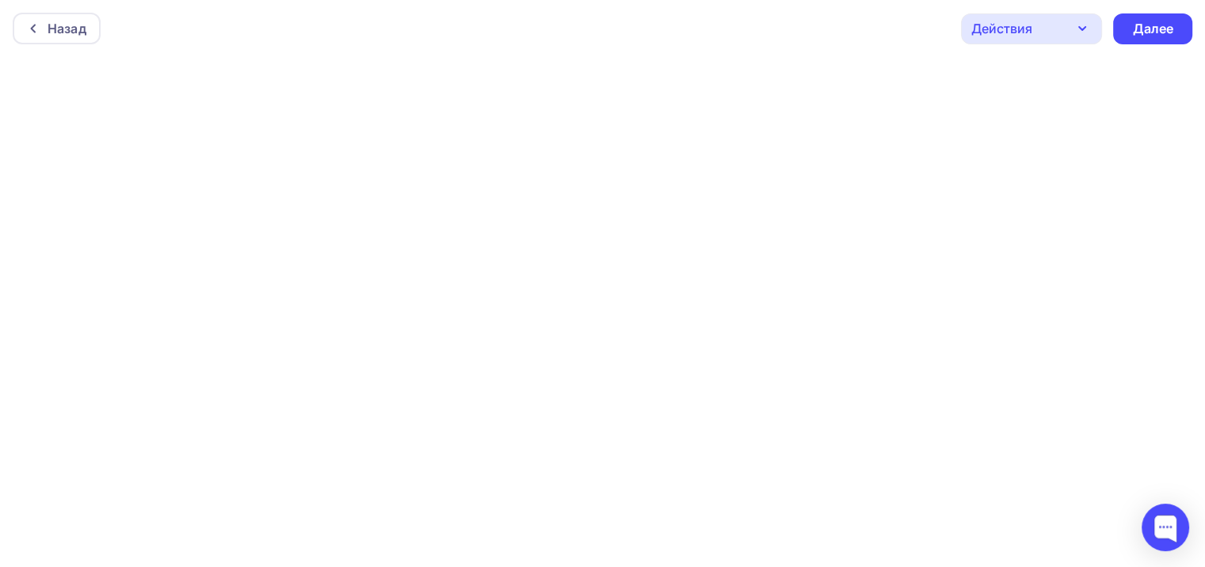
scroll to position [3, 0]
click at [1138, 32] on div "Далее" at bounding box center [1152, 26] width 41 height 18
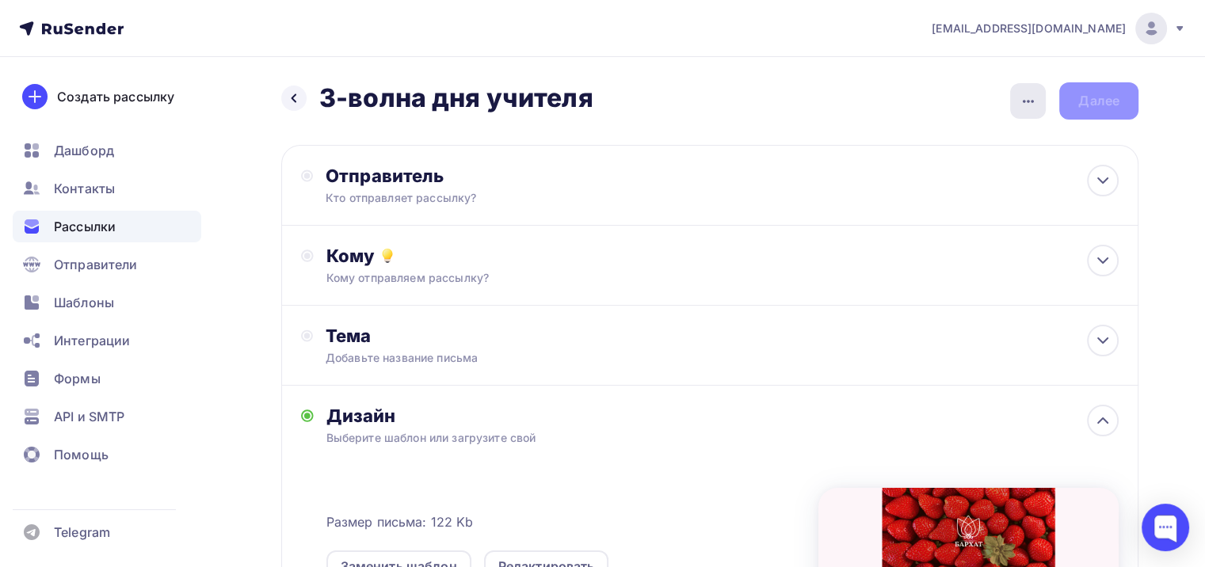
click at [1010, 101] on div "button" at bounding box center [1028, 101] width 36 height 36
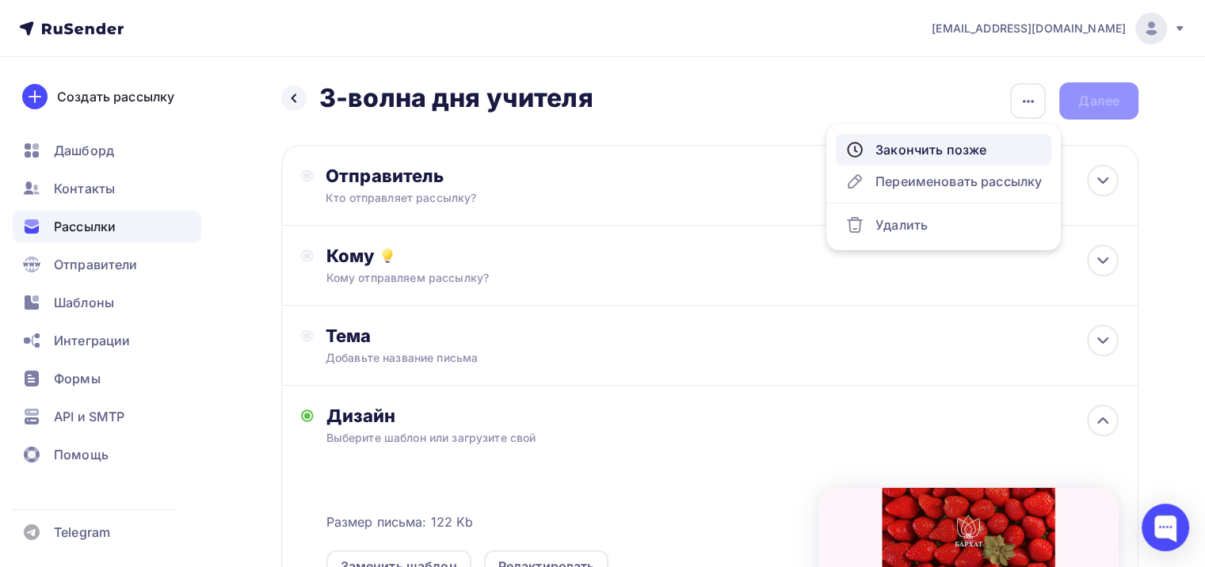
click at [938, 145] on div "Закончить позже" at bounding box center [943, 149] width 196 height 19
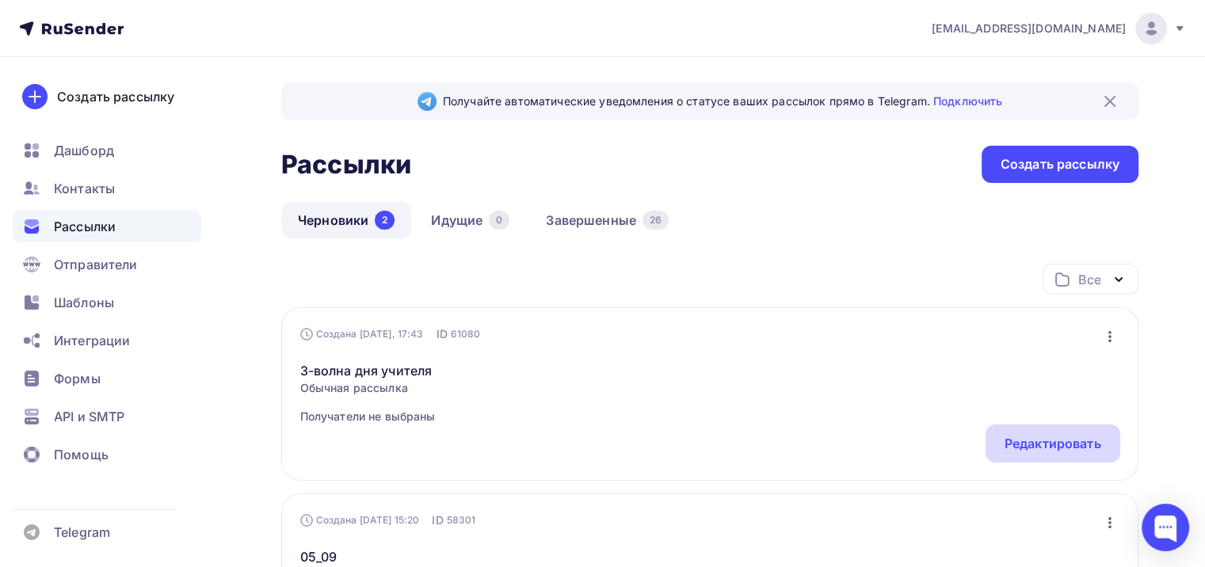
click at [1055, 443] on div "Редактировать" at bounding box center [1052, 443] width 97 height 19
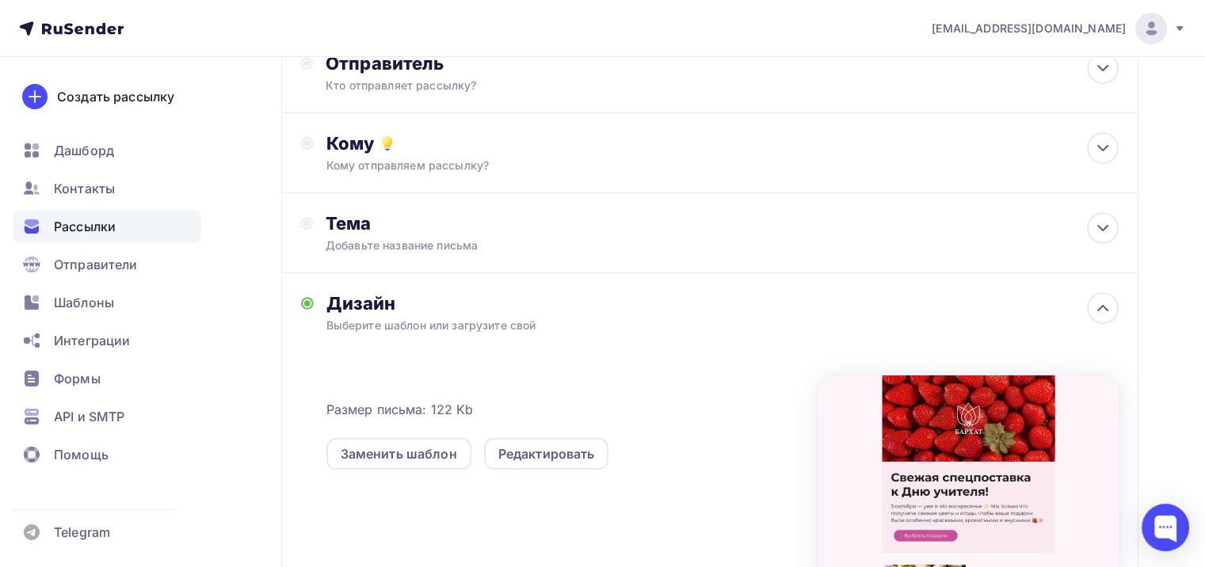
scroll to position [158, 0]
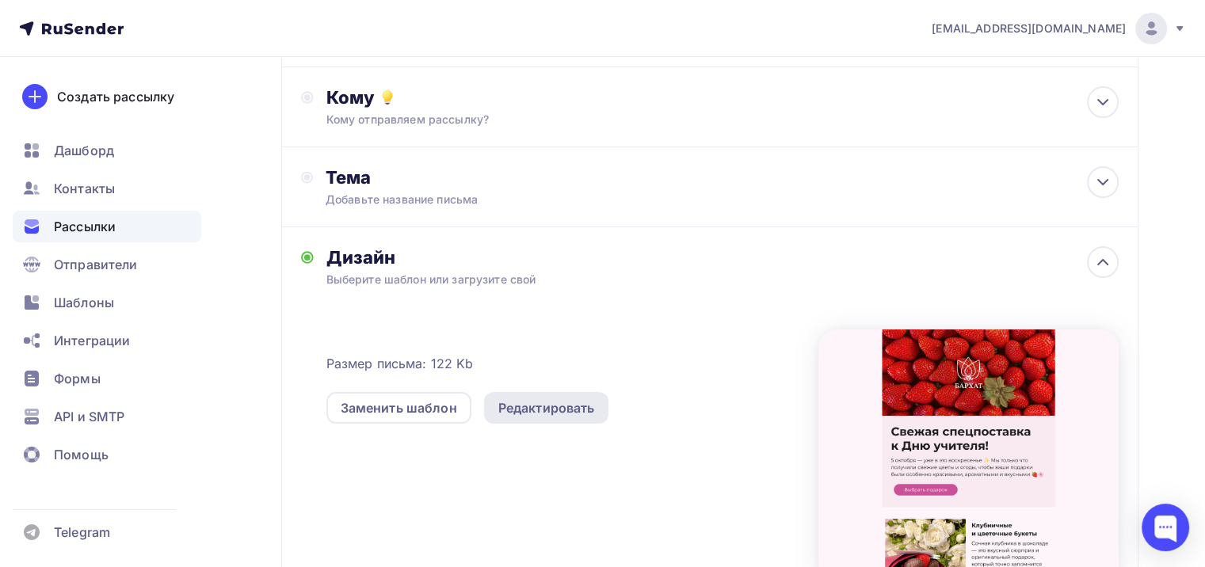
click at [528, 405] on div "Редактировать" at bounding box center [546, 407] width 97 height 19
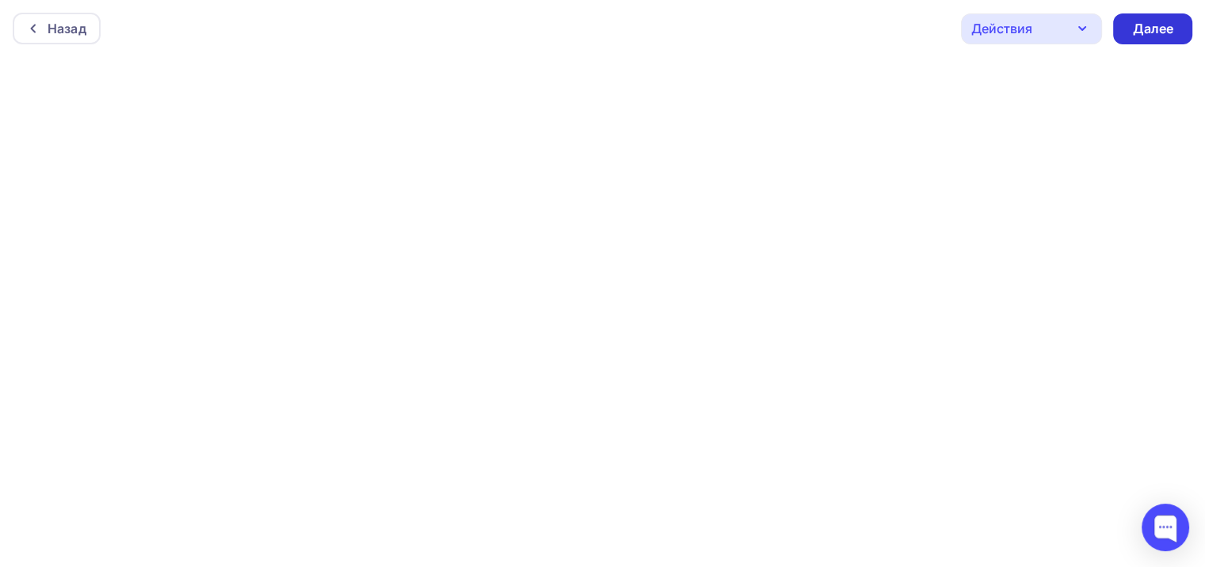
click at [1152, 27] on div "Далее" at bounding box center [1152, 29] width 41 height 18
click at [1124, 36] on div "Далее" at bounding box center [1152, 28] width 79 height 31
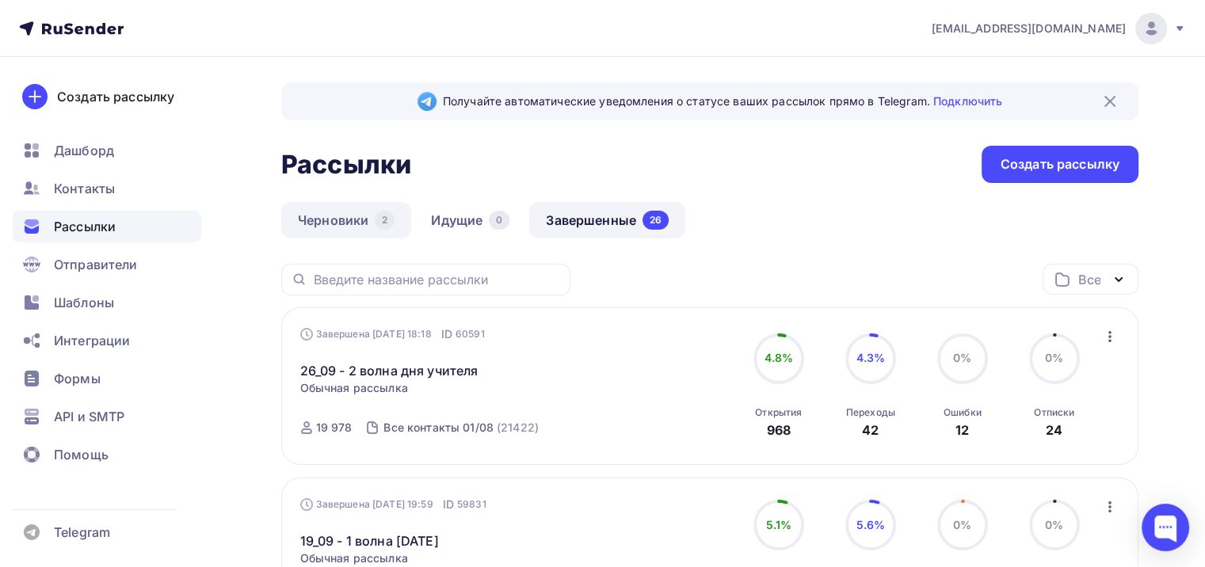
click at [301, 215] on link "Черновики 2" at bounding box center [346, 220] width 130 height 36
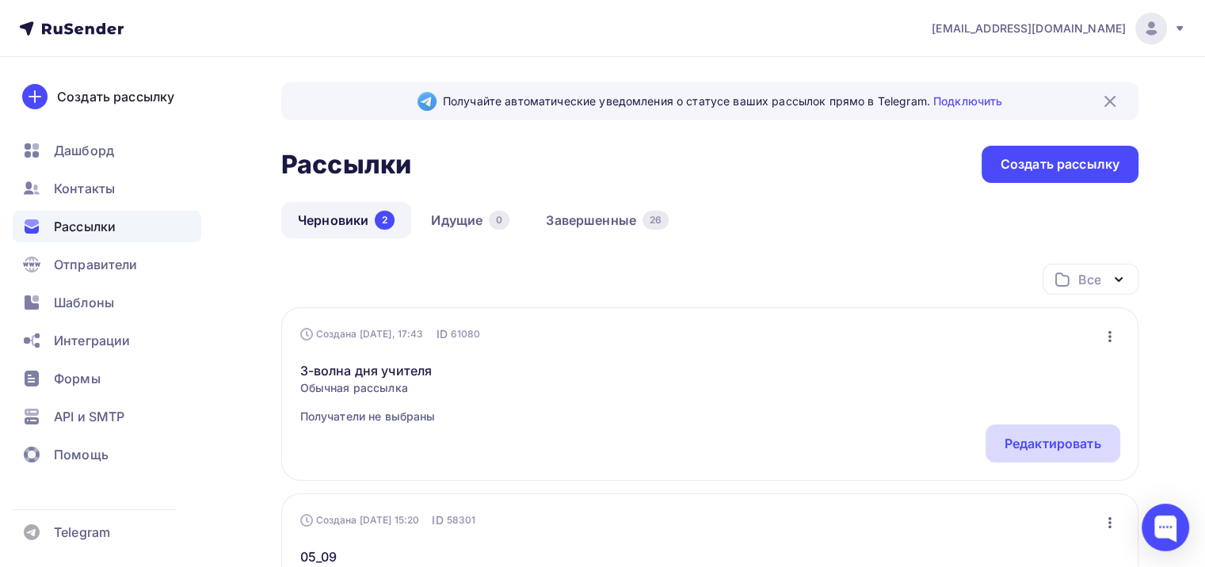
click at [1023, 437] on div "Редактировать" at bounding box center [1052, 443] width 97 height 19
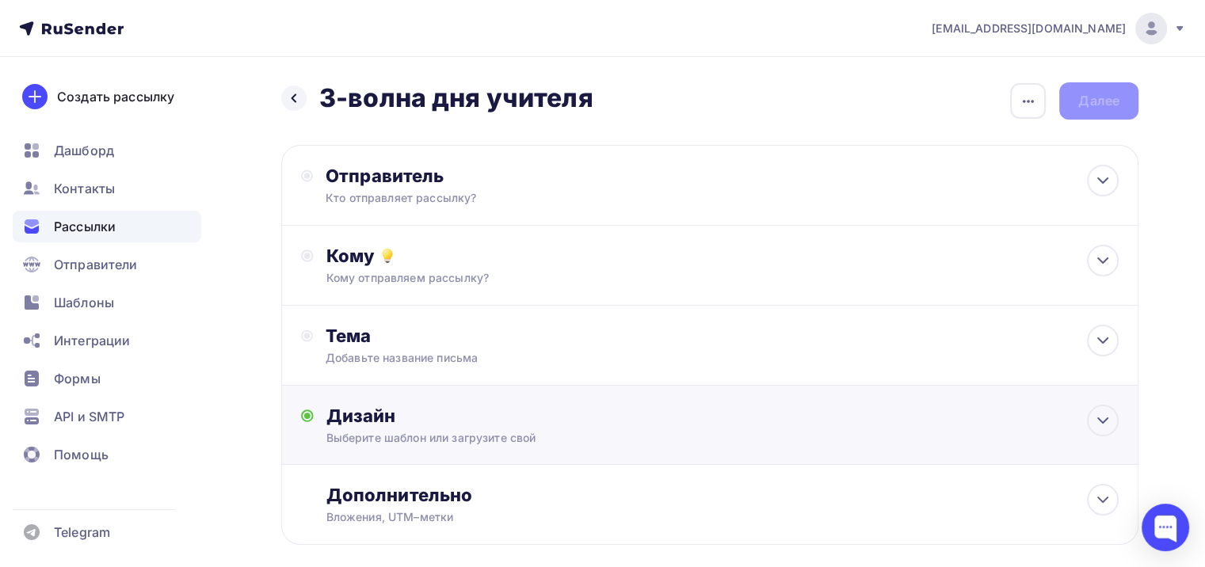
click at [441, 443] on div "Выберите шаблон или загрузите свой" at bounding box center [682, 438] width 713 height 16
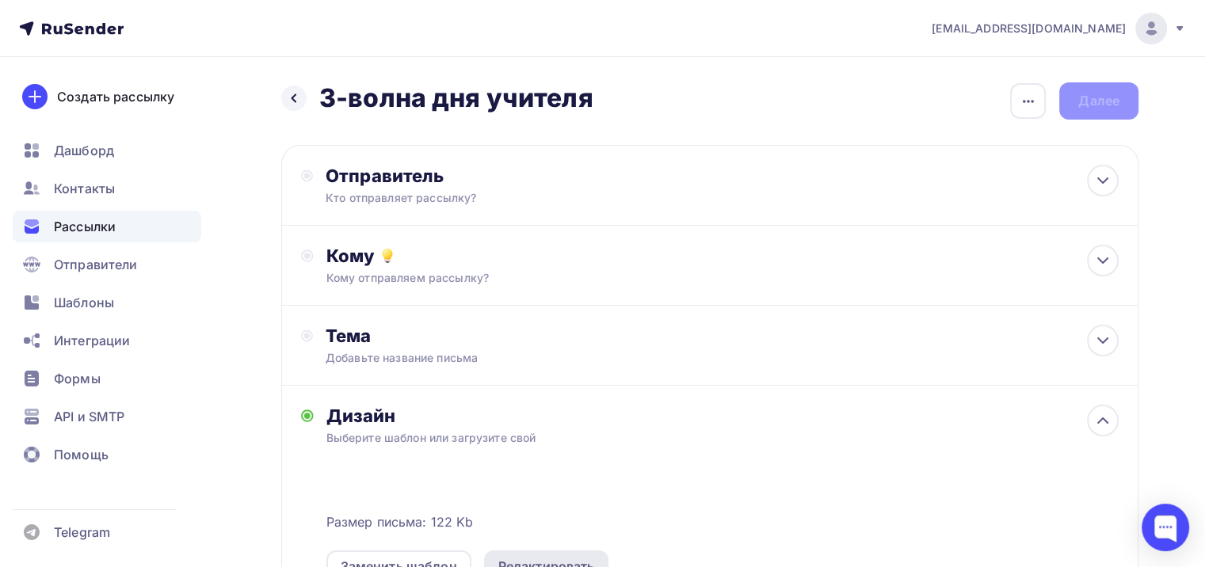
click at [539, 557] on div "Редактировать" at bounding box center [546, 566] width 97 height 19
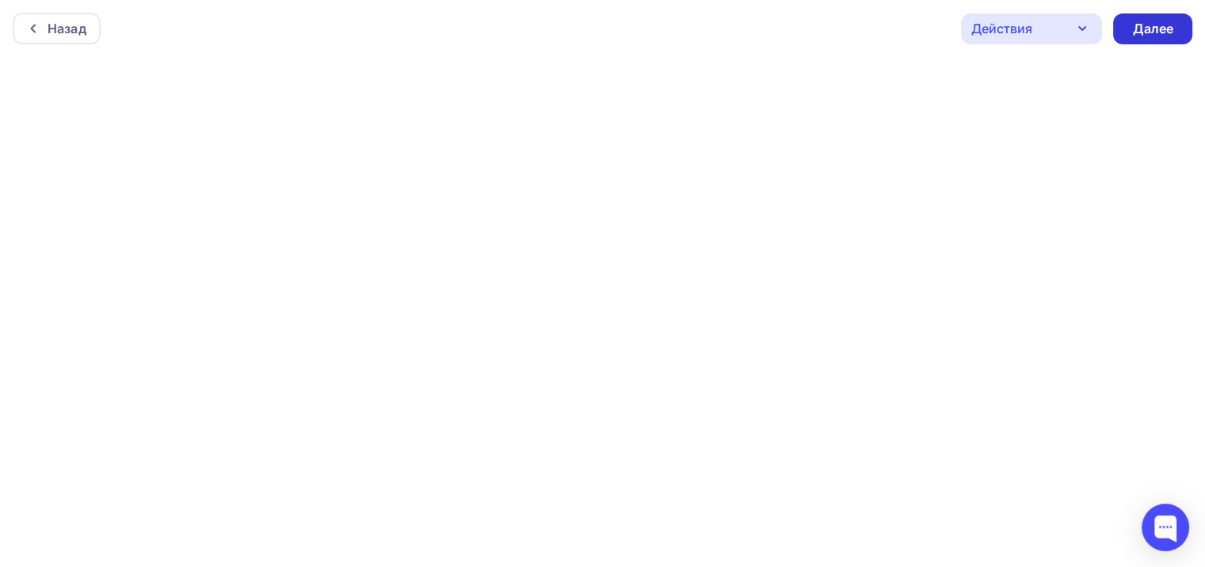
click at [1159, 30] on div "Далее" at bounding box center [1152, 29] width 41 height 18
